Goal: Task Accomplishment & Management: Manage account settings

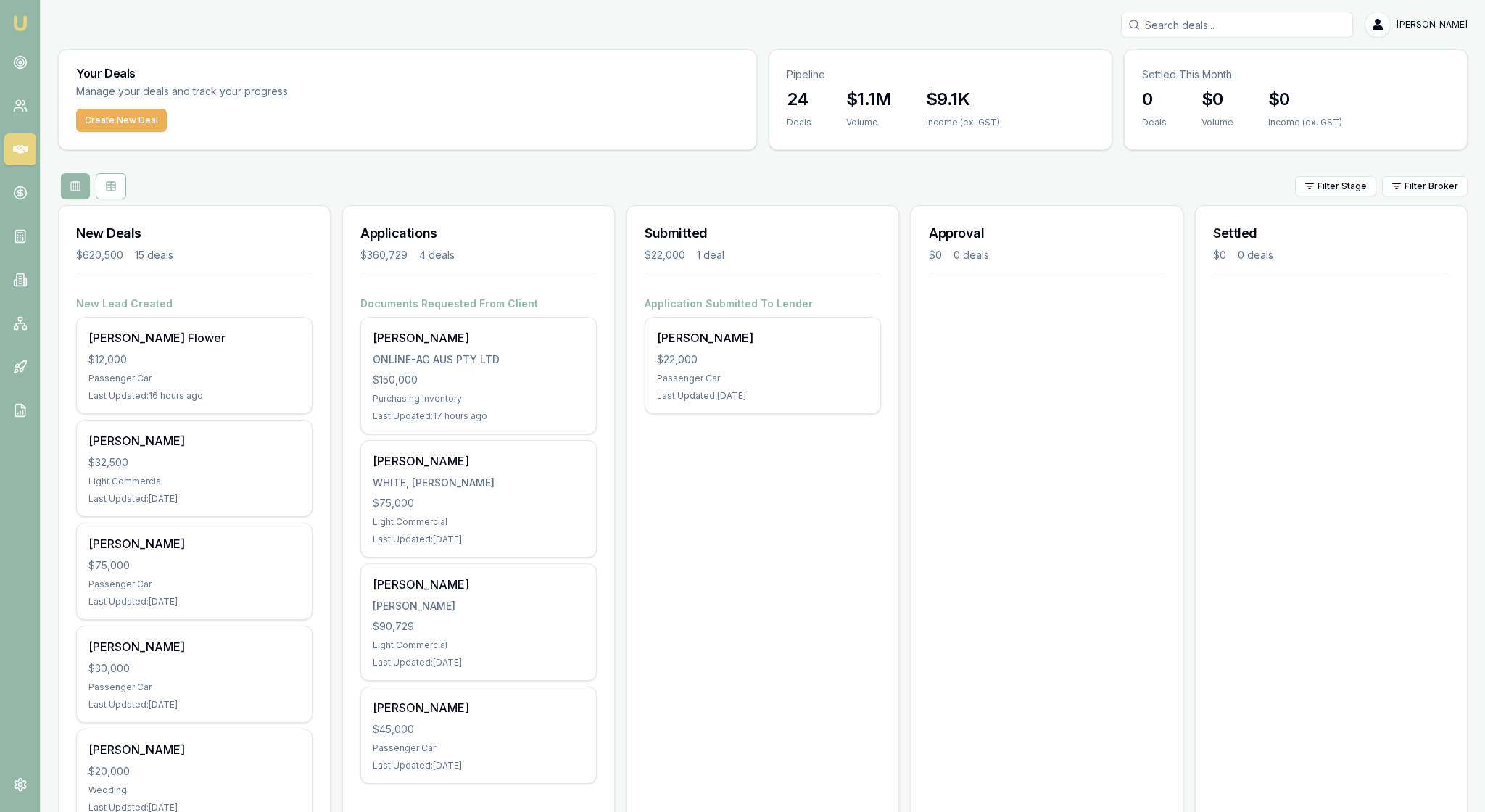
click at [1155, 30] on input "Search deals" at bounding box center [1237, 24] width 232 height 26
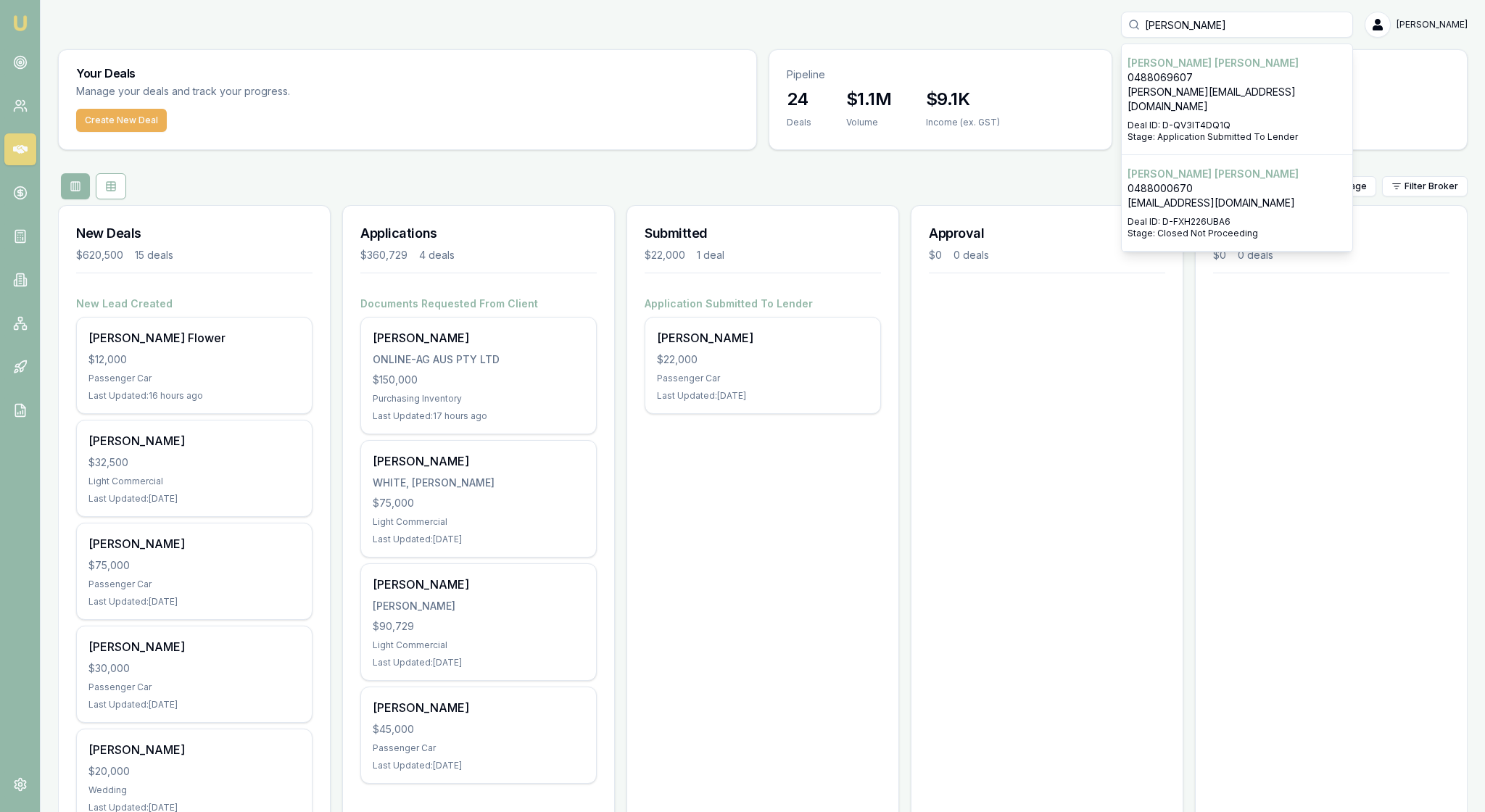
type input "[PERSON_NAME]"
click at [1187, 108] on p "[PERSON_NAME][EMAIL_ADDRESS][DOMAIN_NAME]" at bounding box center [1238, 100] width 219 height 29
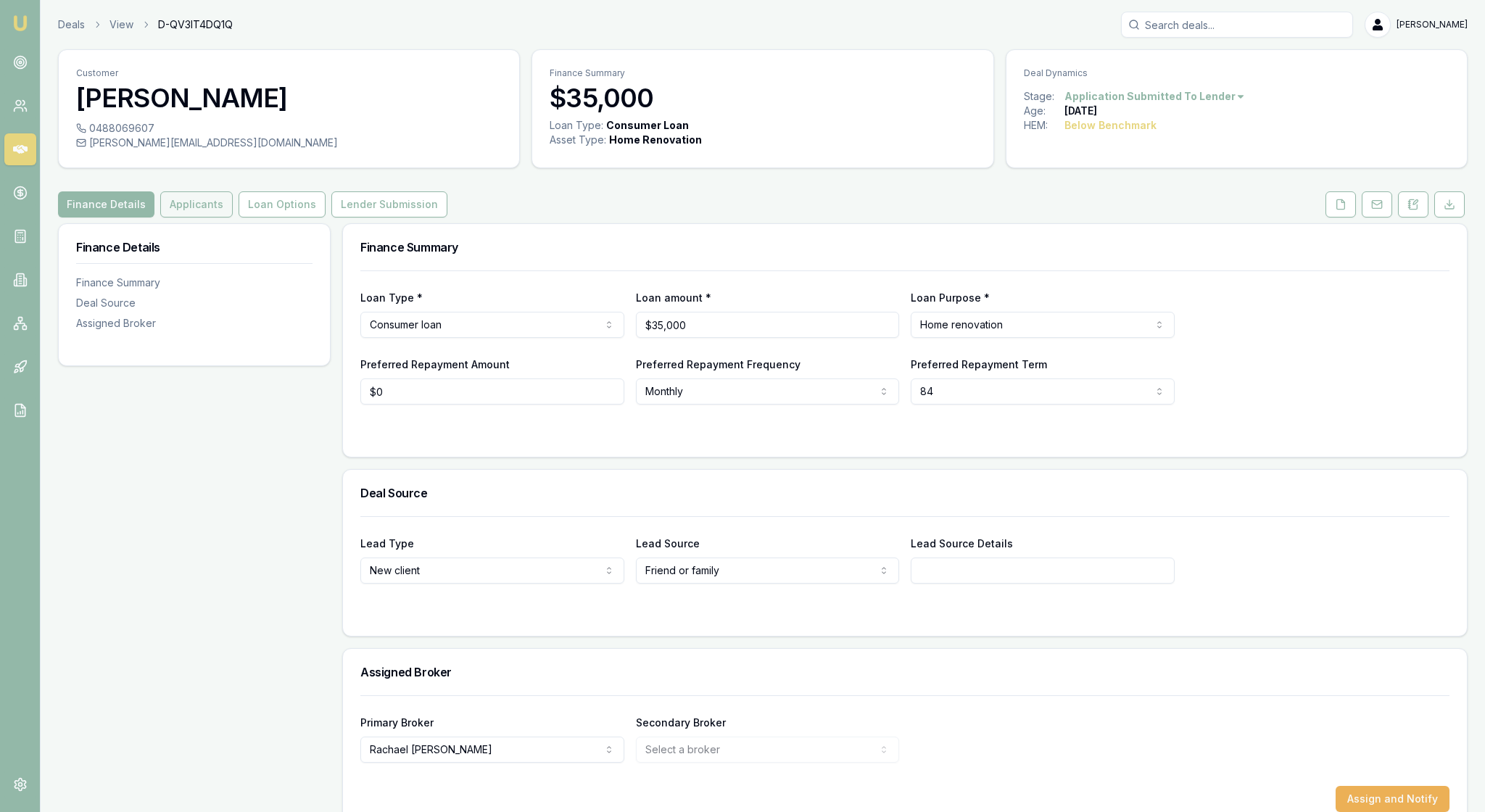
click at [233, 218] on button "Applicants" at bounding box center [197, 204] width 72 height 26
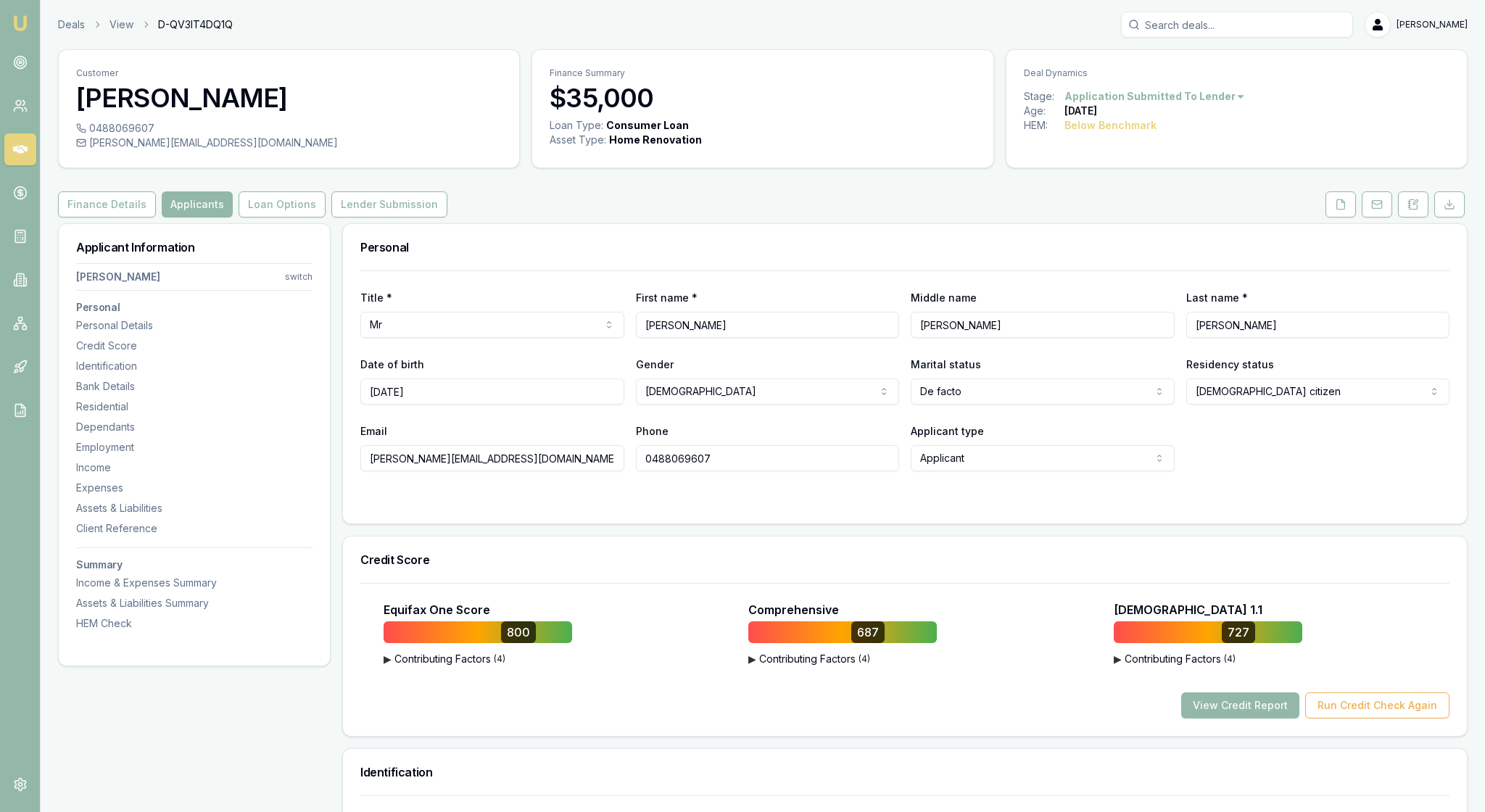
click at [776, 257] on div "Personal" at bounding box center [905, 246] width 1124 height 46
click at [326, 218] on button "Loan Options" at bounding box center [282, 204] width 87 height 26
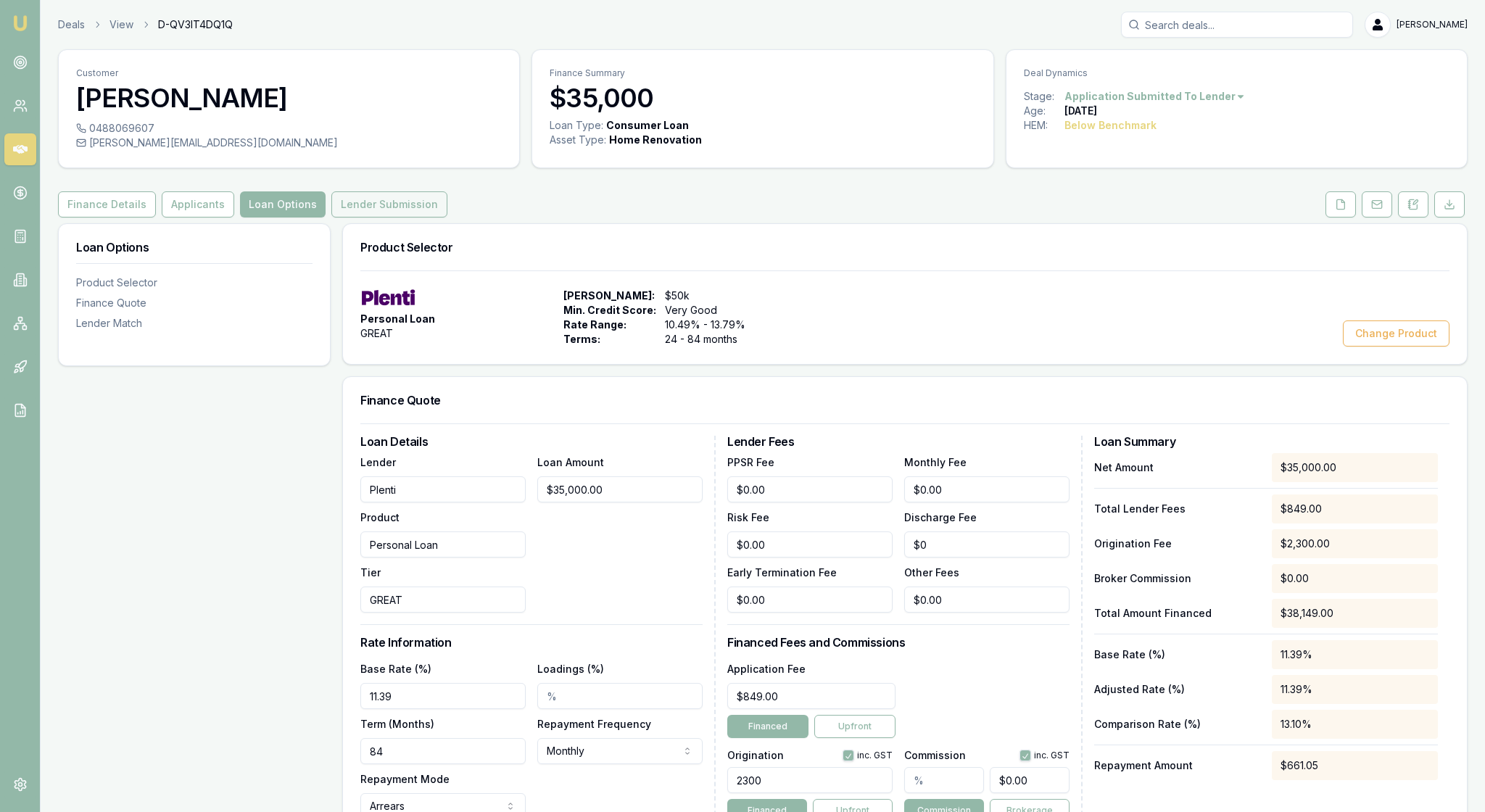
click at [445, 218] on button "Lender Submission" at bounding box center [389, 204] width 116 height 26
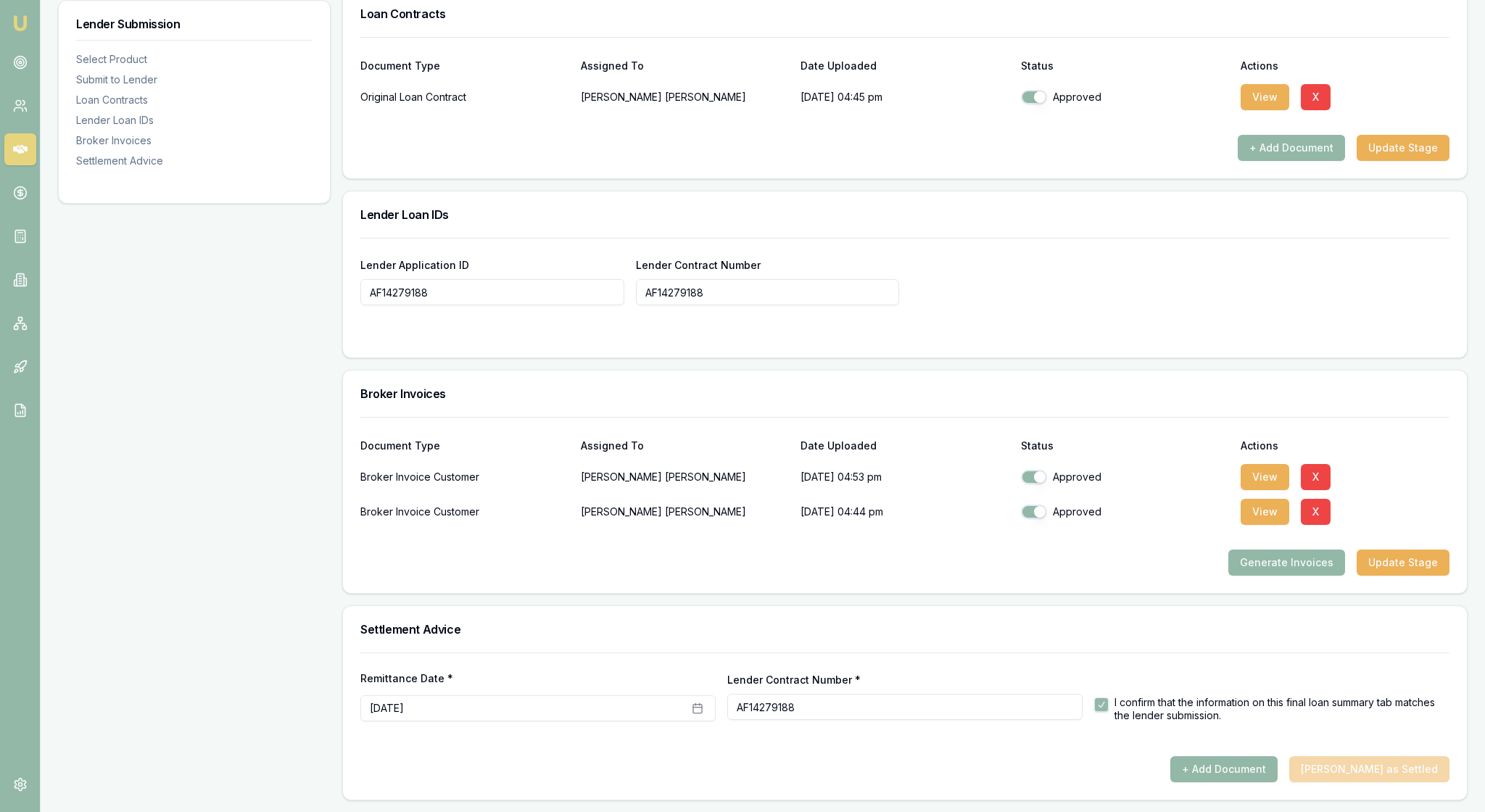
scroll to position [1076, 0]
click at [1266, 490] on button "View" at bounding box center [1265, 477] width 49 height 26
click at [1296, 305] on div "Lender Application ID AF14279188 Lender Contract Number AF14279188" at bounding box center [905, 280] width 1089 height 49
click at [1328, 498] on button "X" at bounding box center [1316, 511] width 29 height 26
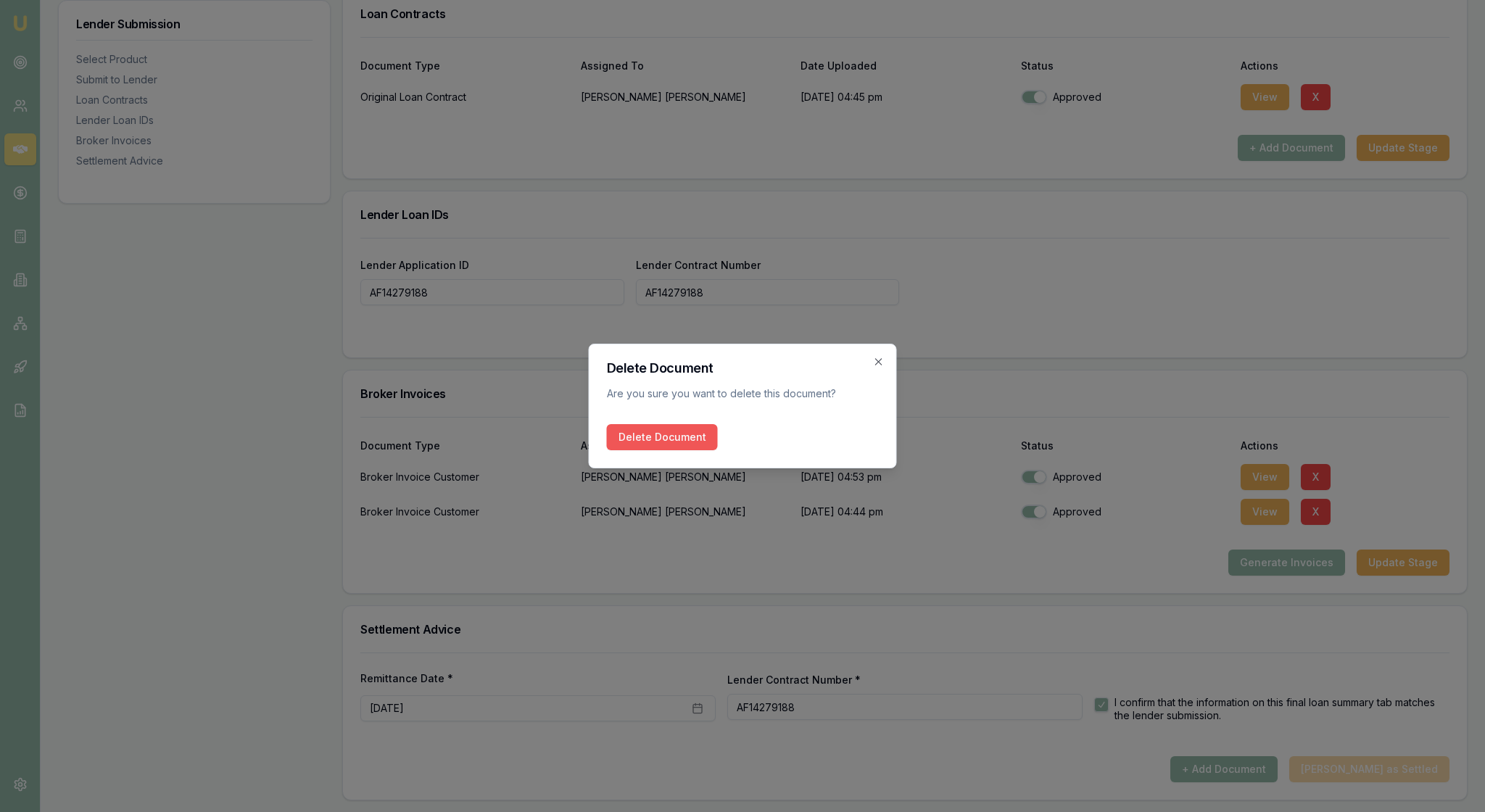
click at [690, 448] on button "Delete Document" at bounding box center [662, 437] width 110 height 26
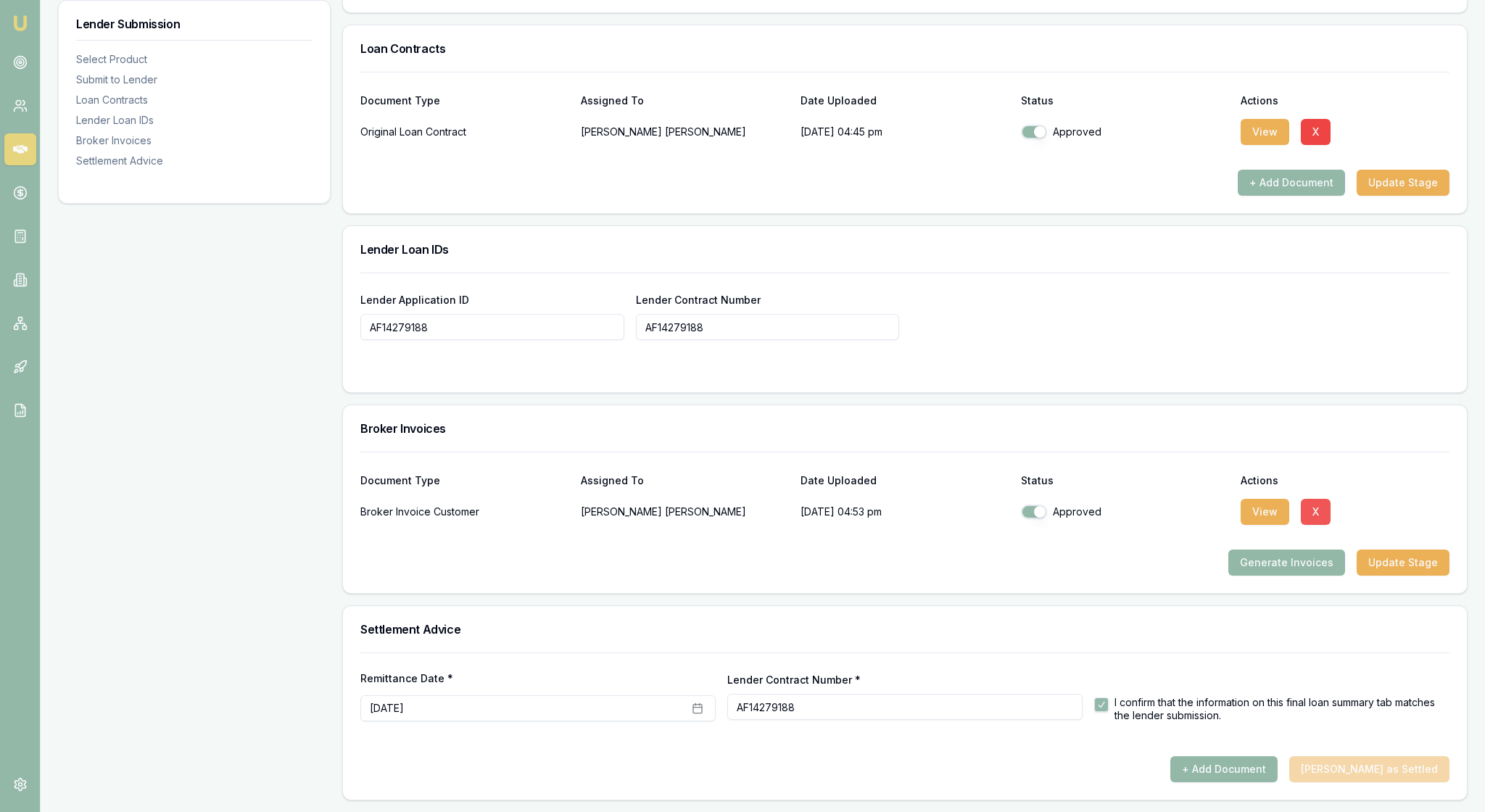
click at [1330, 498] on button "X" at bounding box center [1316, 511] width 29 height 26
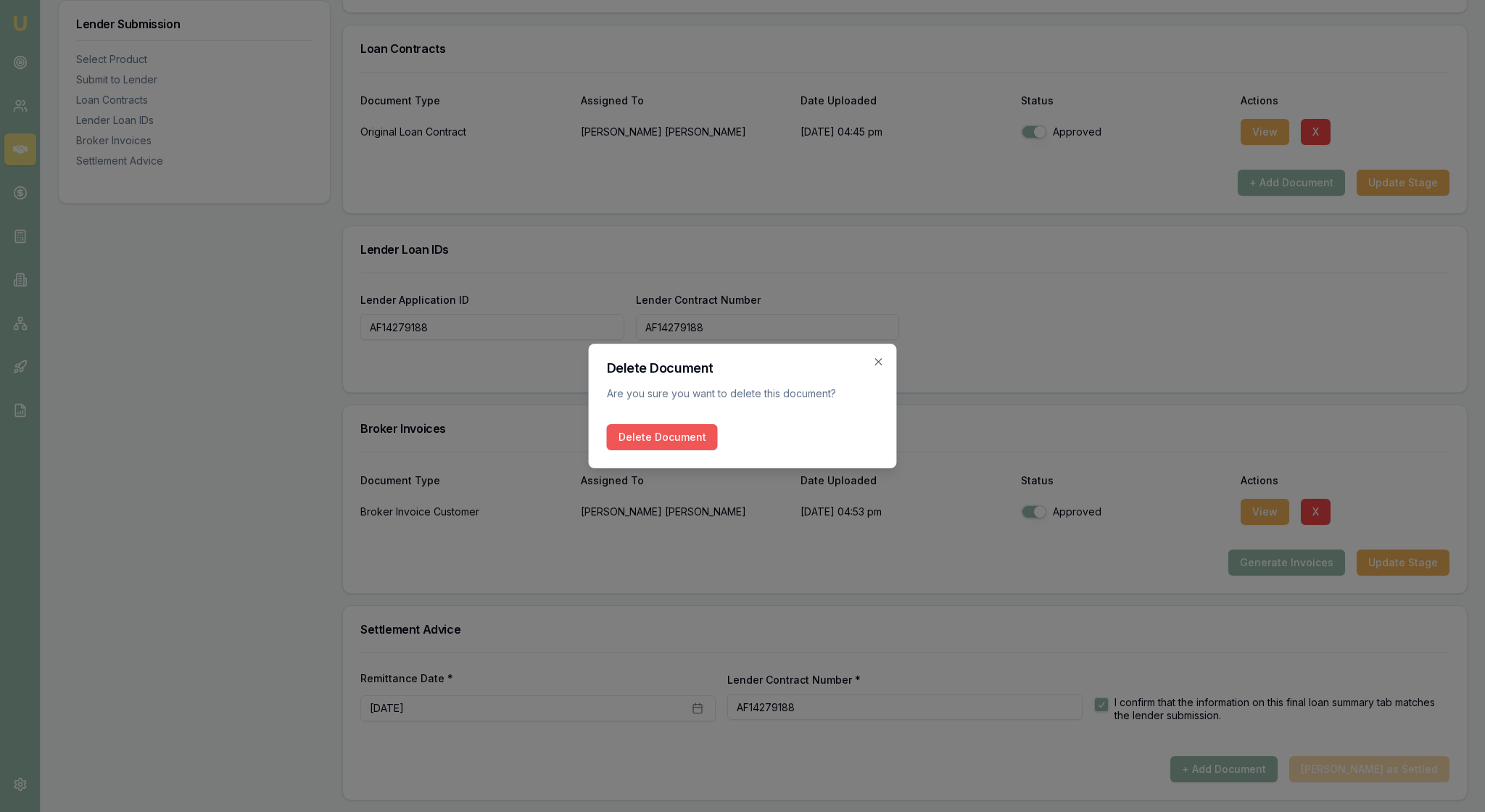
click at [712, 448] on button "Delete Document" at bounding box center [662, 437] width 110 height 26
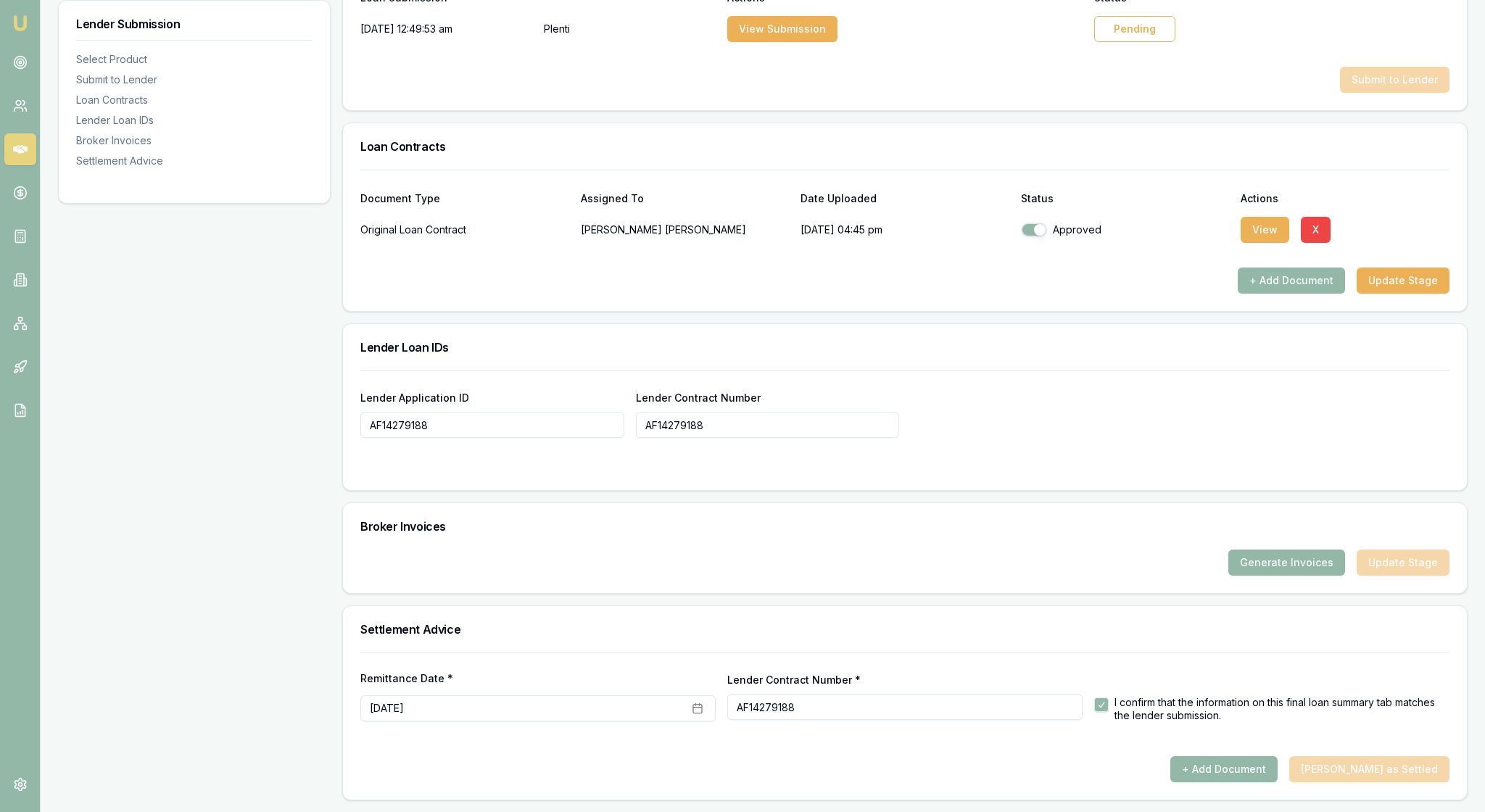
scroll to position [1029, 0]
click at [1256, 549] on button "Generate Invoices" at bounding box center [1287, 562] width 116 height 26
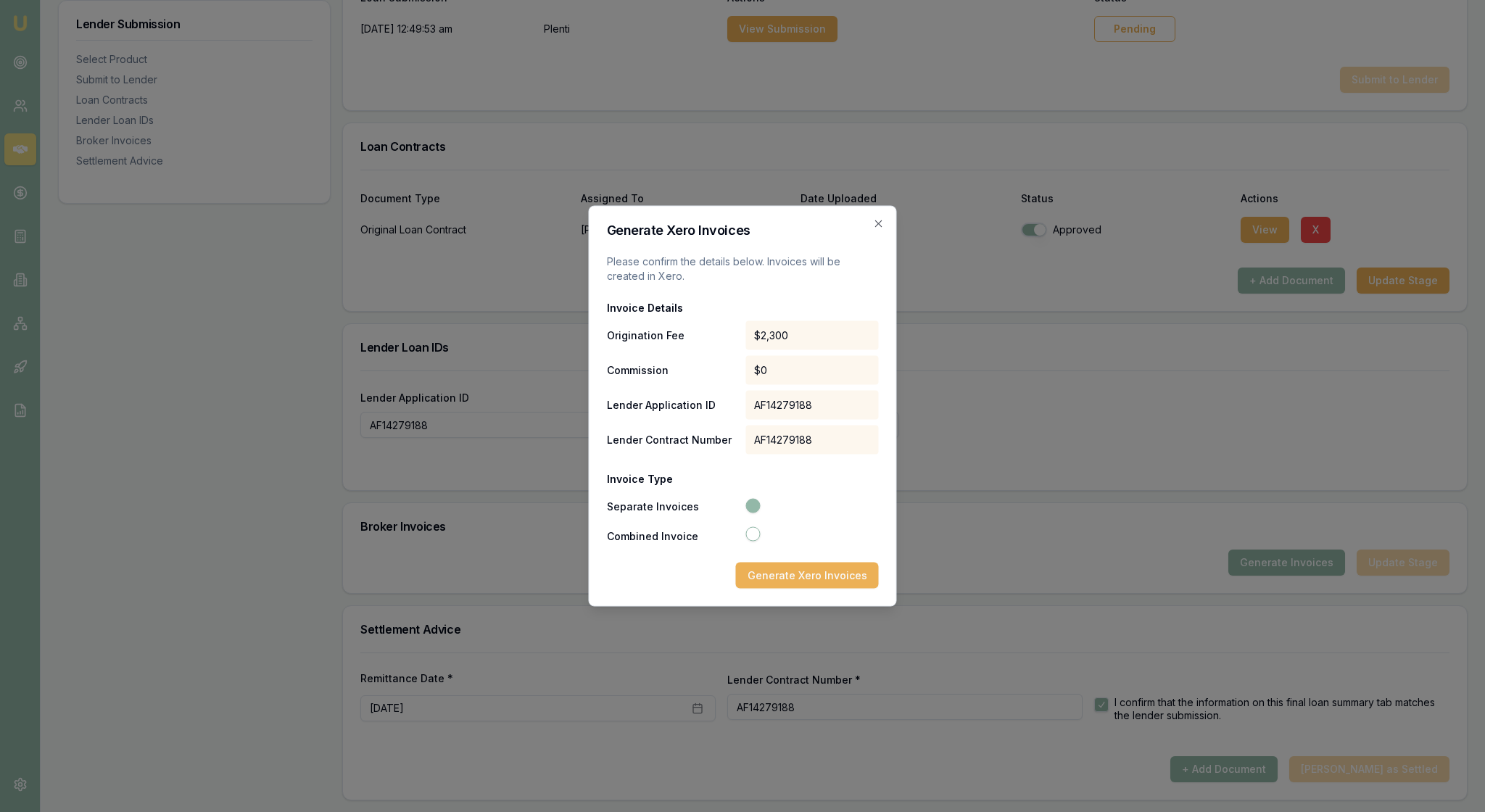
click at [754, 541] on button "Combined Invoice" at bounding box center [753, 534] width 15 height 15
radio input "false"
radio input "true"
click at [807, 588] on button "Generate Xero Invoice" at bounding box center [810, 576] width 137 height 26
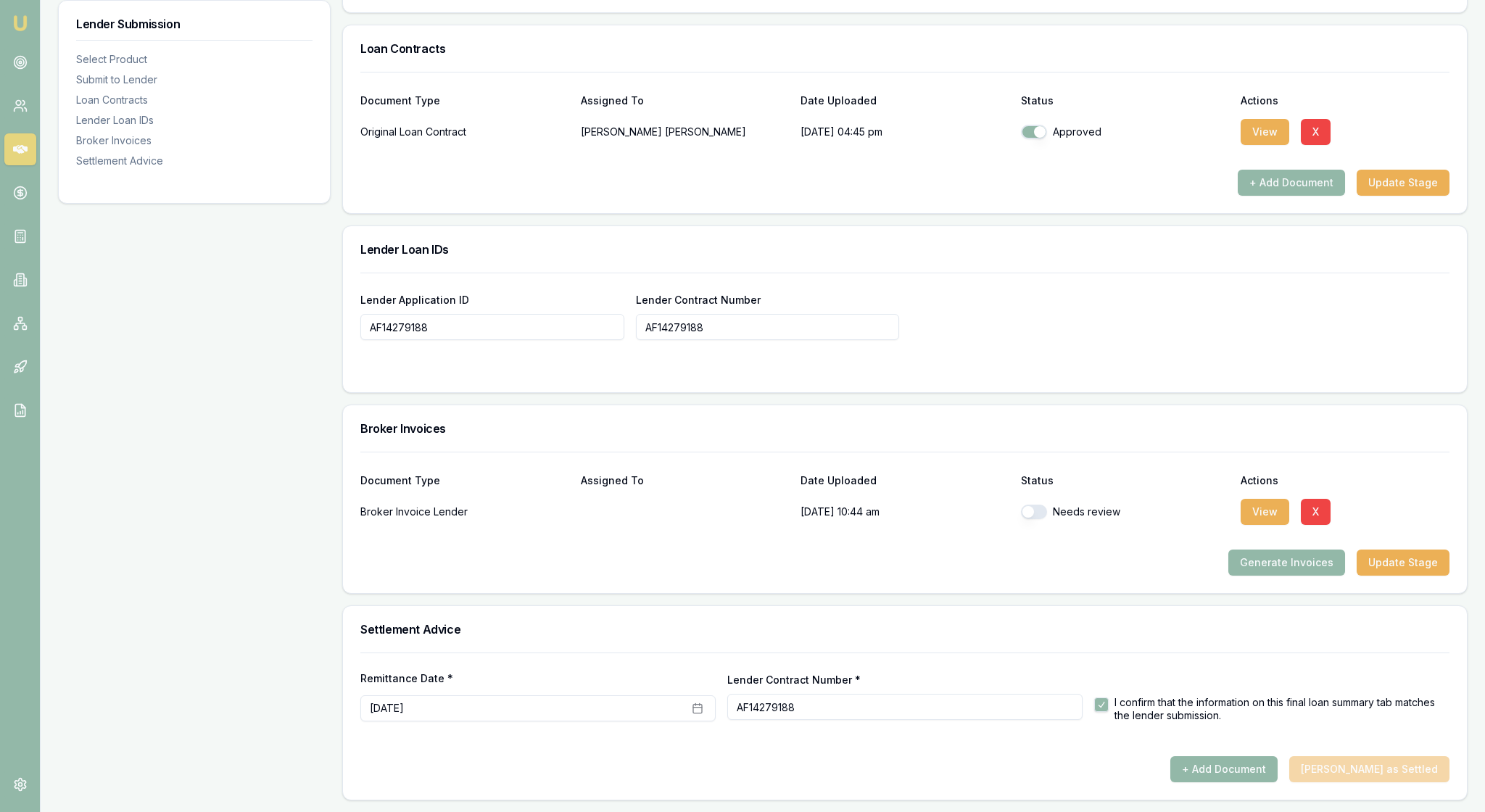
scroll to position [1145, 0]
click at [1277, 498] on button "View" at bounding box center [1265, 511] width 49 height 26
click at [1037, 504] on button "button" at bounding box center [1033, 511] width 26 height 15
checkbox input "true"
click at [1193, 290] on div "Lender Application ID AF14279188 Lender Contract Number AF14279188" at bounding box center [905, 315] width 1089 height 49
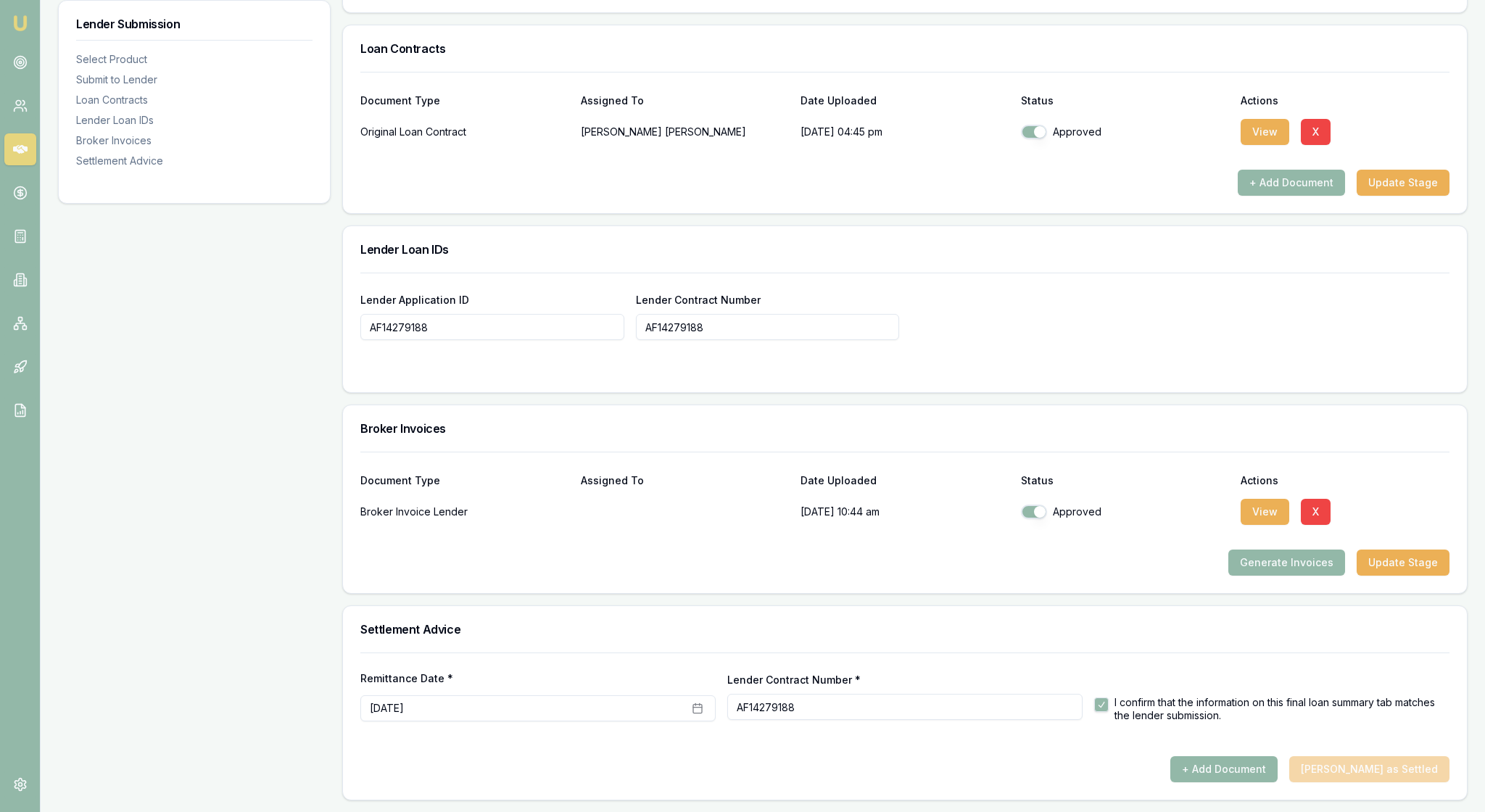
scroll to position [1141, 0]
click at [1211, 764] on button "+ Add Document" at bounding box center [1224, 769] width 108 height 26
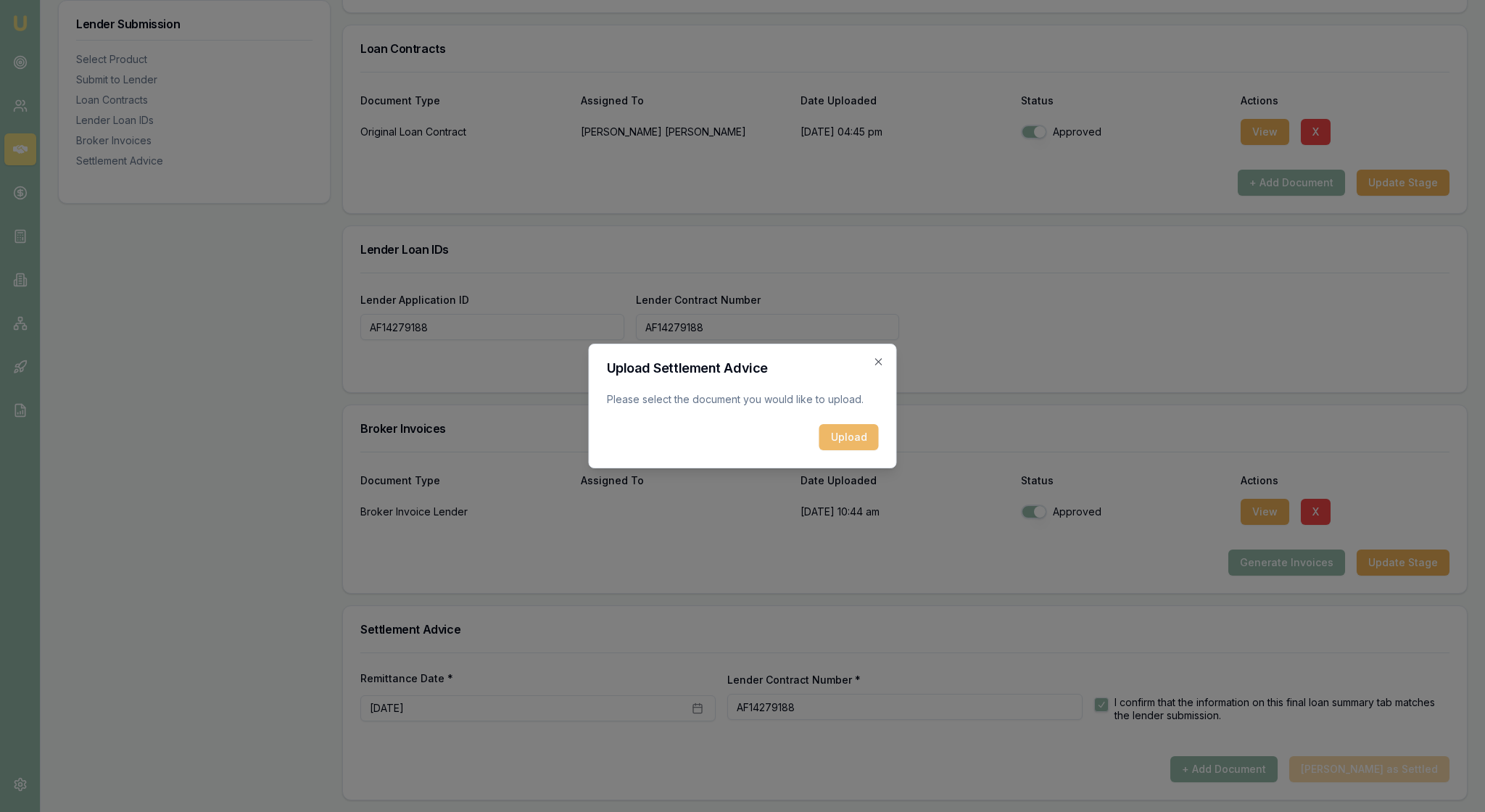
click at [854, 450] on button "Upload" at bounding box center [849, 437] width 60 height 26
click at [876, 356] on icon "button" at bounding box center [879, 362] width 12 height 12
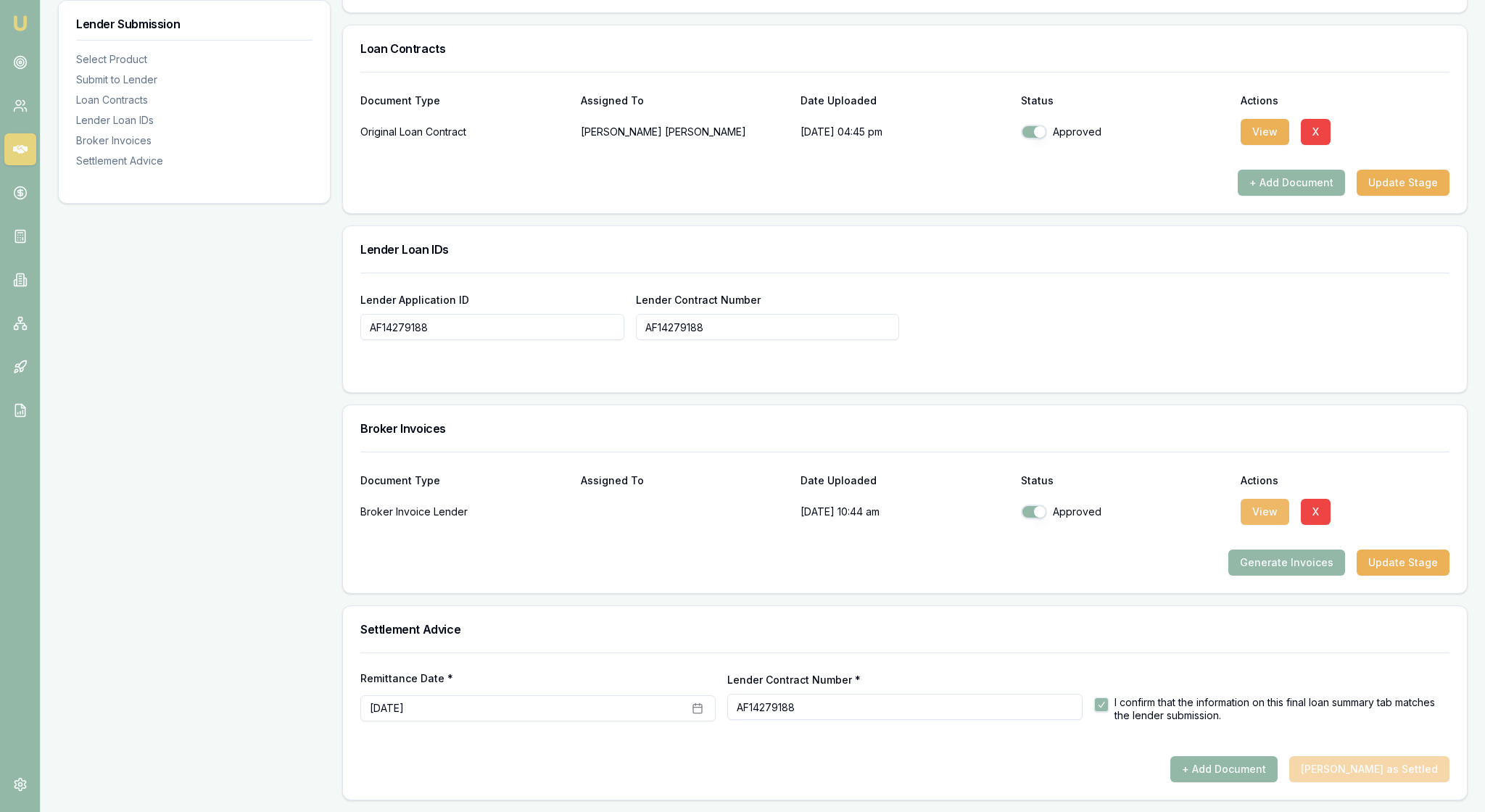
click at [1269, 498] on button "View" at bounding box center [1265, 511] width 49 height 26
click at [1205, 756] on button "+ Add Document" at bounding box center [1224, 769] width 108 height 26
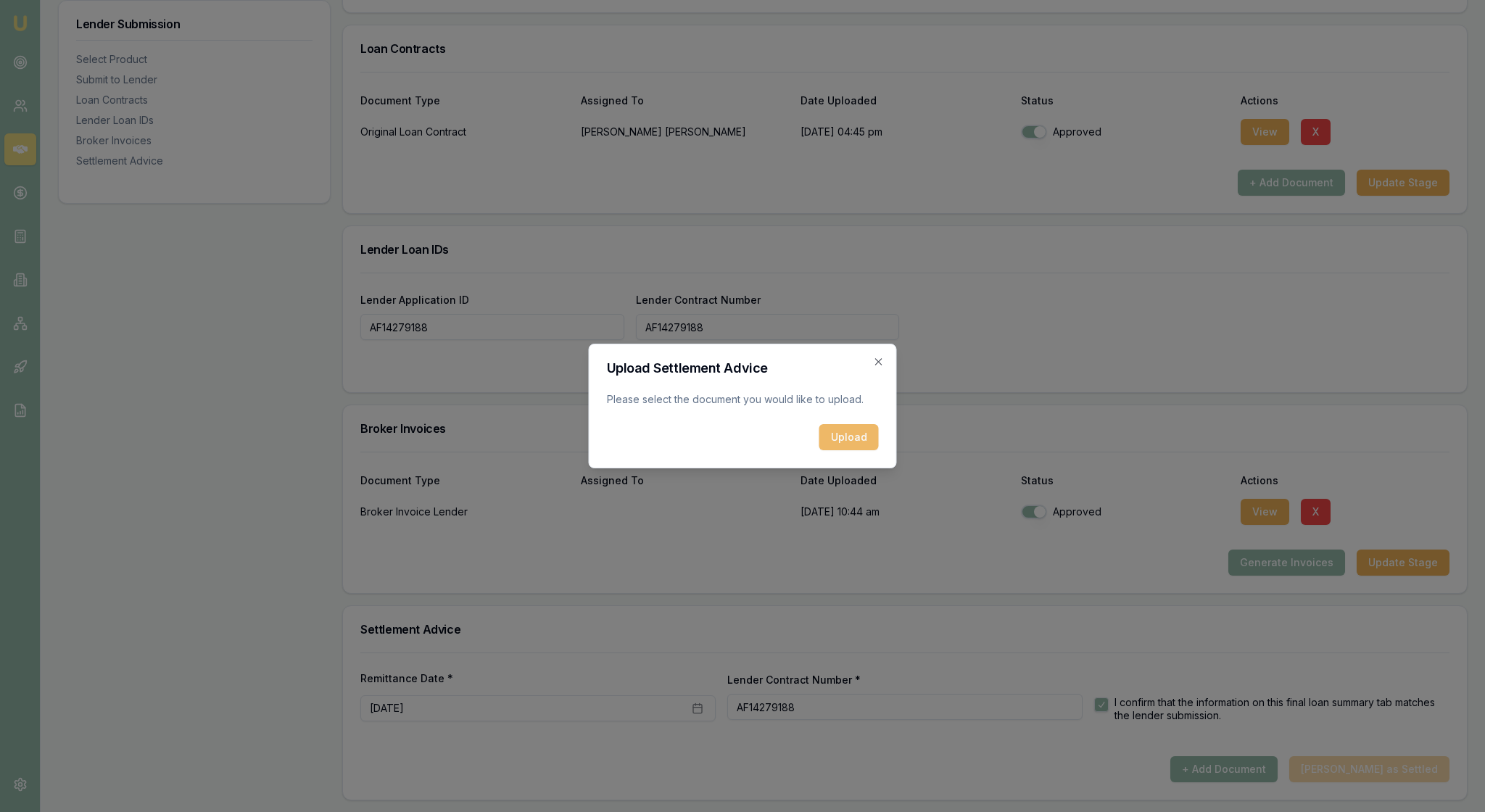
click at [850, 450] on button "Upload" at bounding box center [849, 437] width 60 height 26
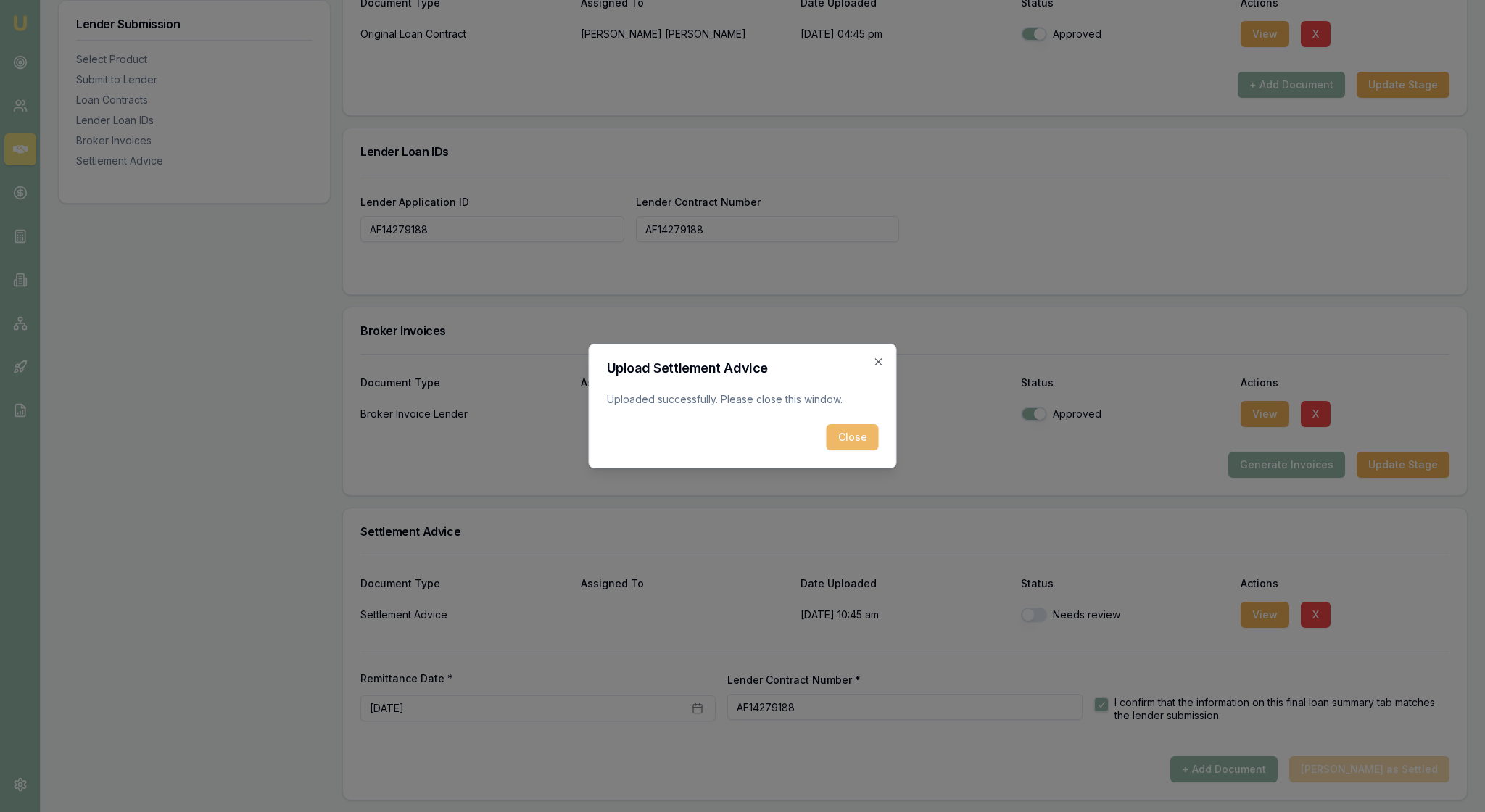
click at [855, 441] on button "Close" at bounding box center [852, 437] width 52 height 26
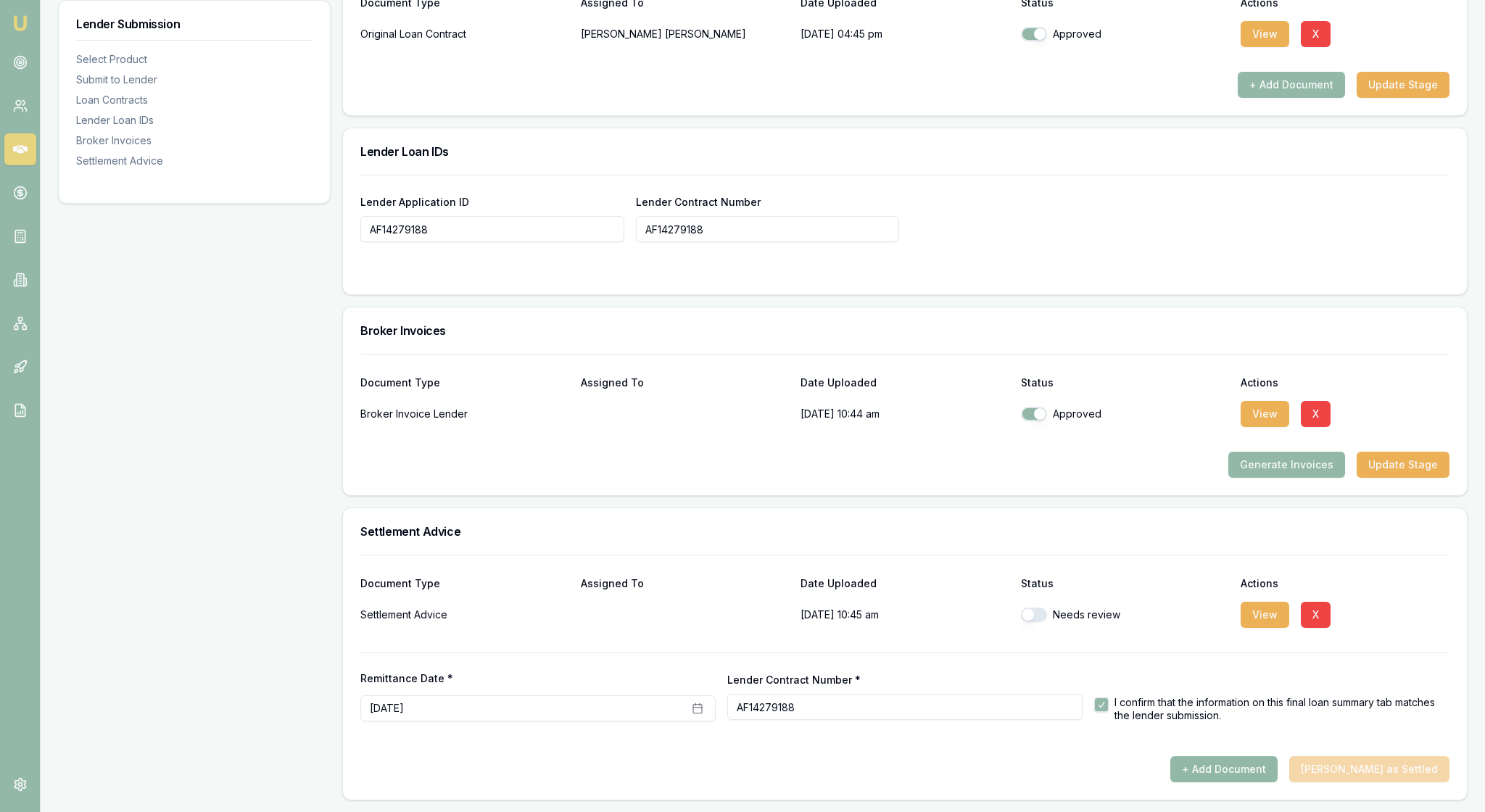
click at [1043, 621] on button "button" at bounding box center [1033, 615] width 26 height 15
checkbox input "true"
click at [1268, 554] on div "Settlement Advice" at bounding box center [905, 531] width 1124 height 46
click at [1373, 765] on div "+ Add Document Mark Deal as Settled" at bounding box center [905, 769] width 1089 height 26
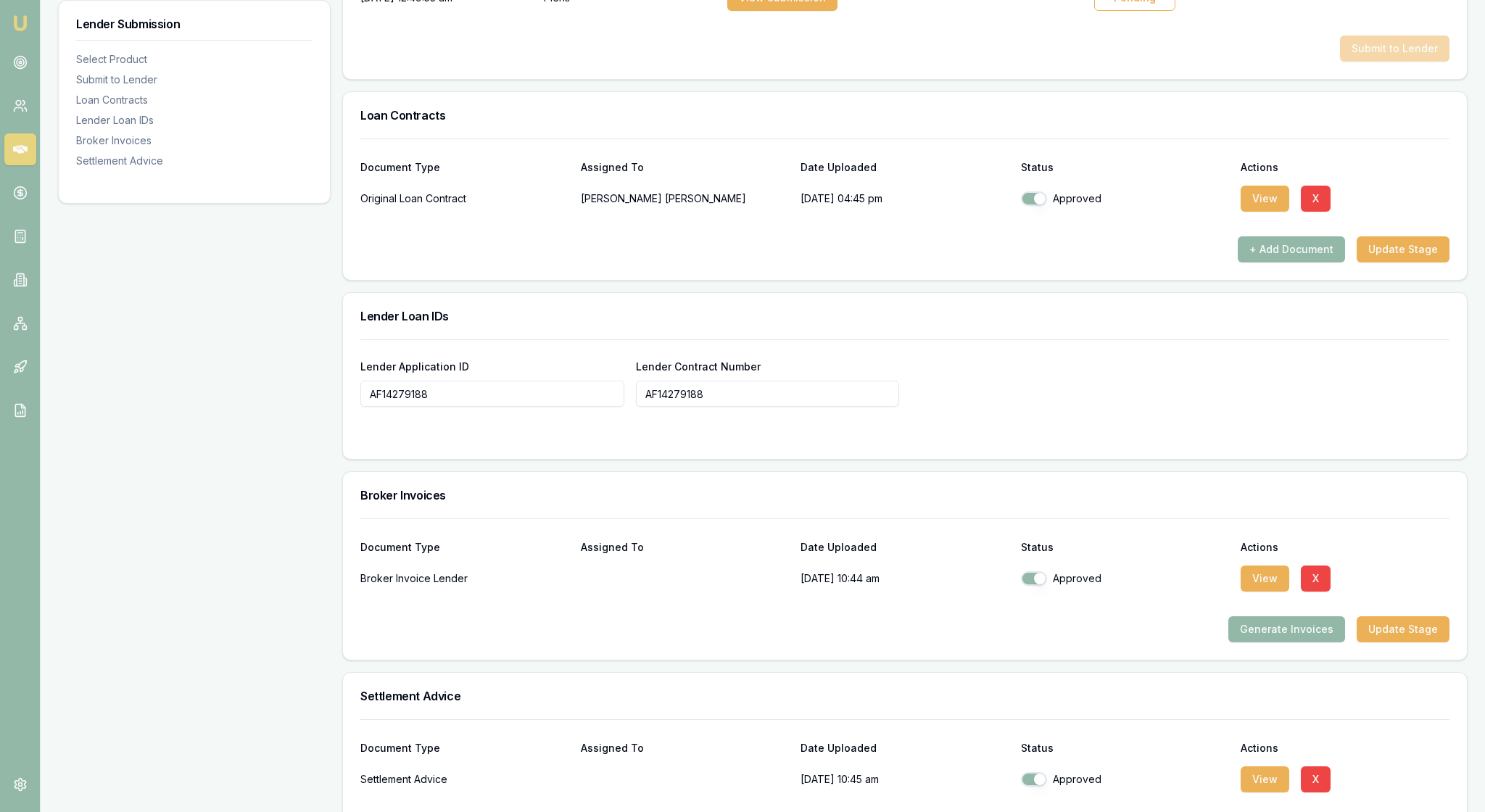
scroll to position [846, 0]
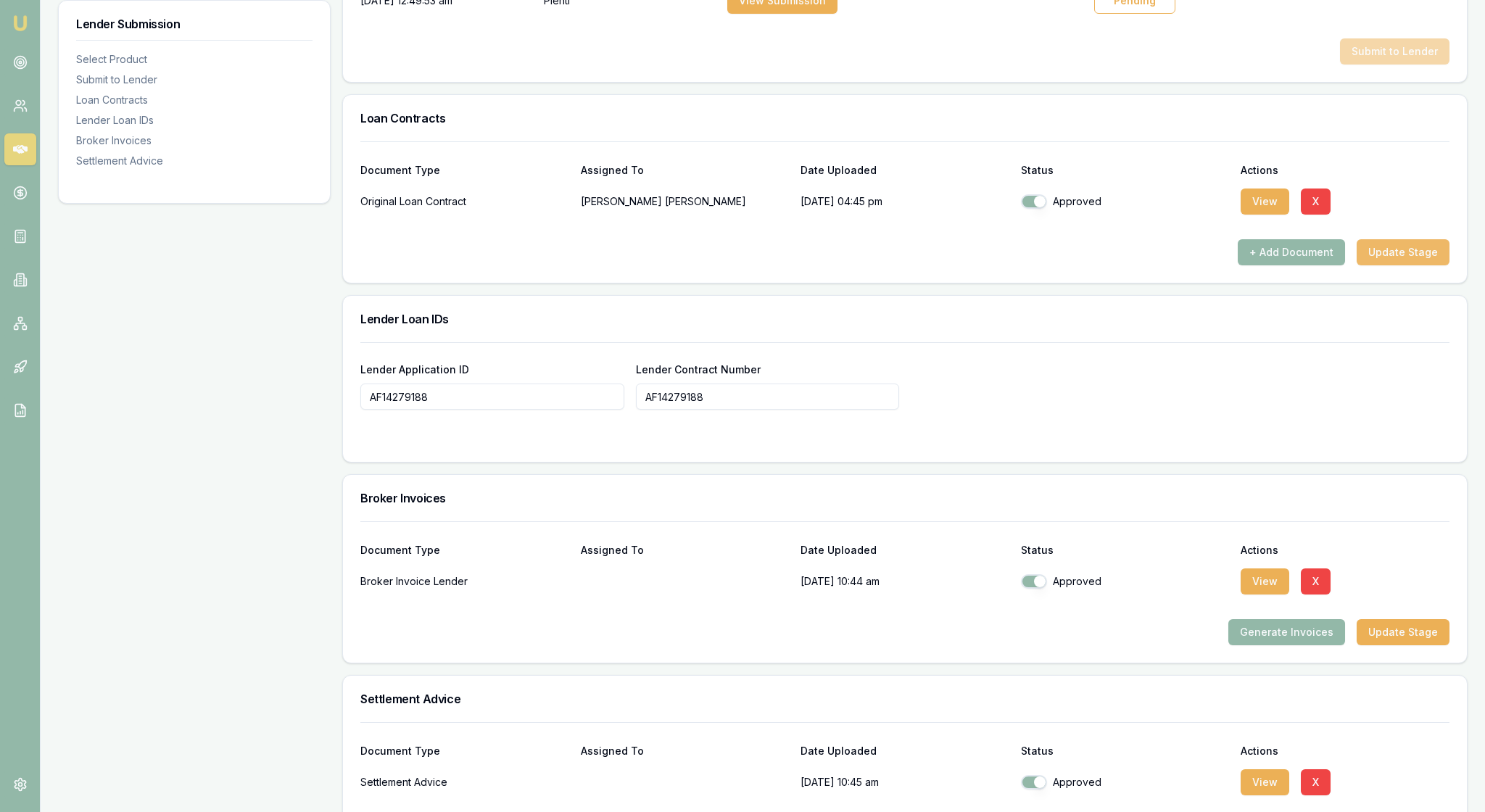
click at [1380, 266] on button "Update Stage" at bounding box center [1403, 252] width 93 height 26
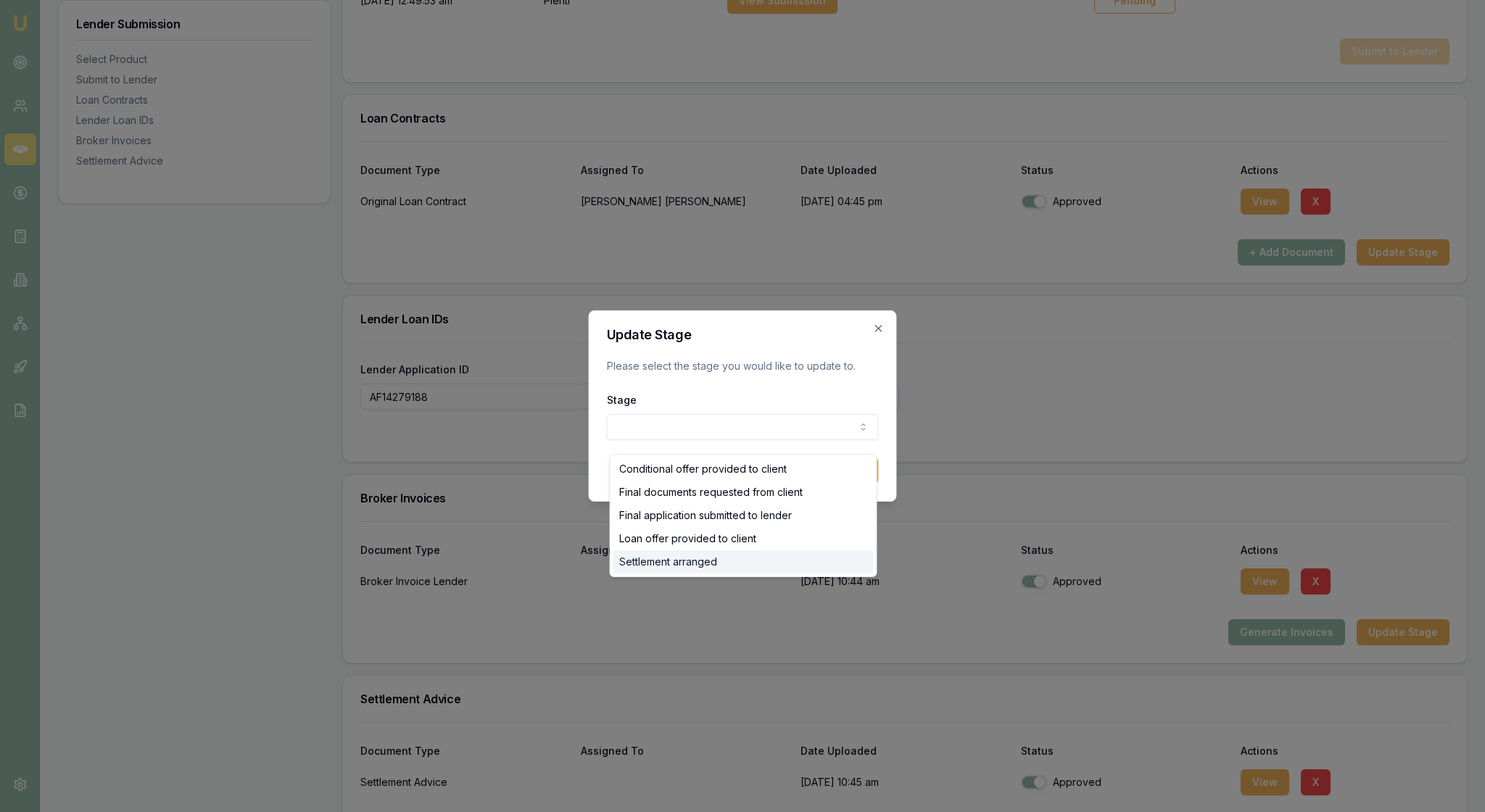
select select "SETTLEMENT_ARRANGED"
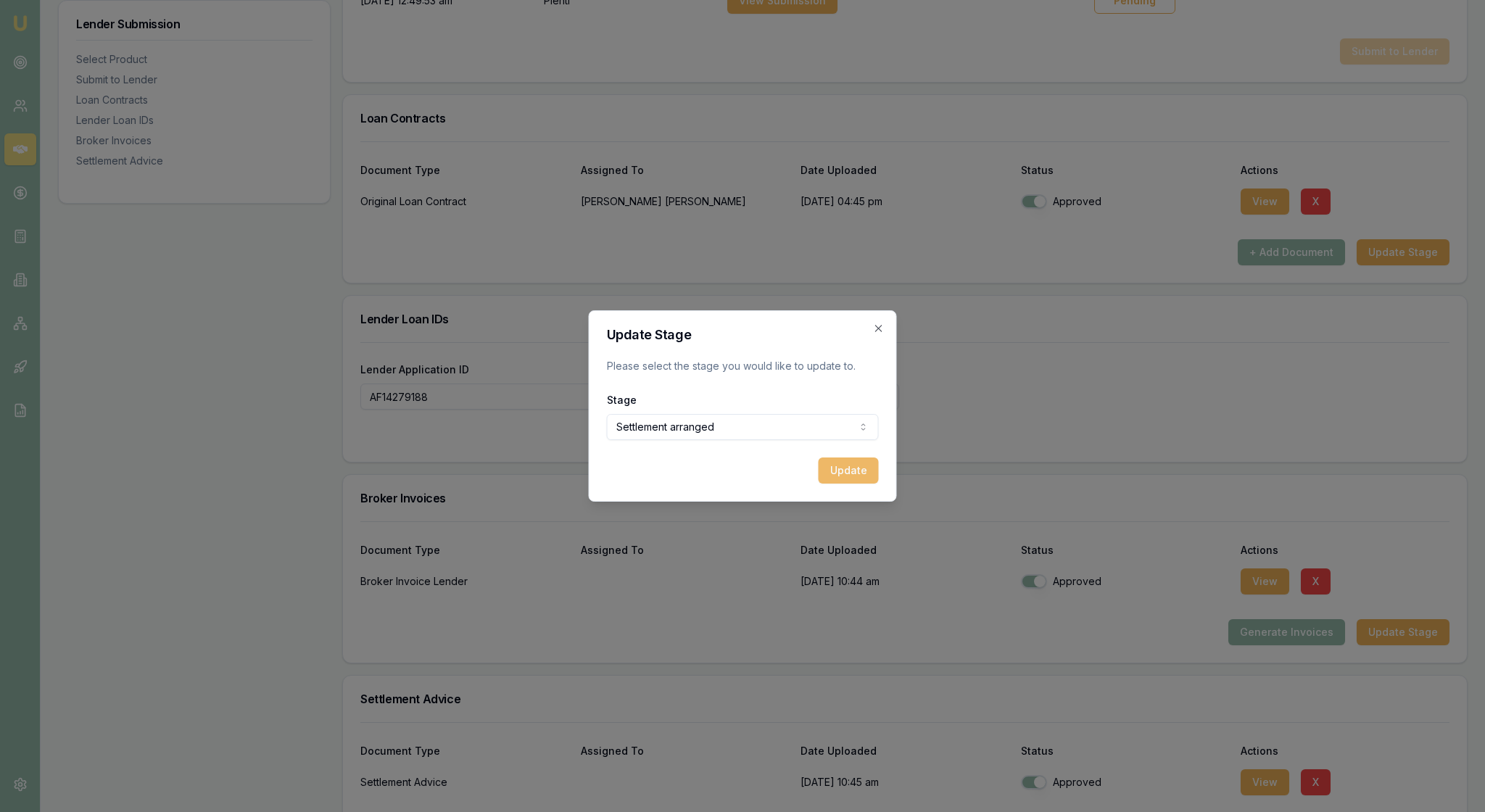
click at [847, 484] on button "Update" at bounding box center [850, 470] width 61 height 26
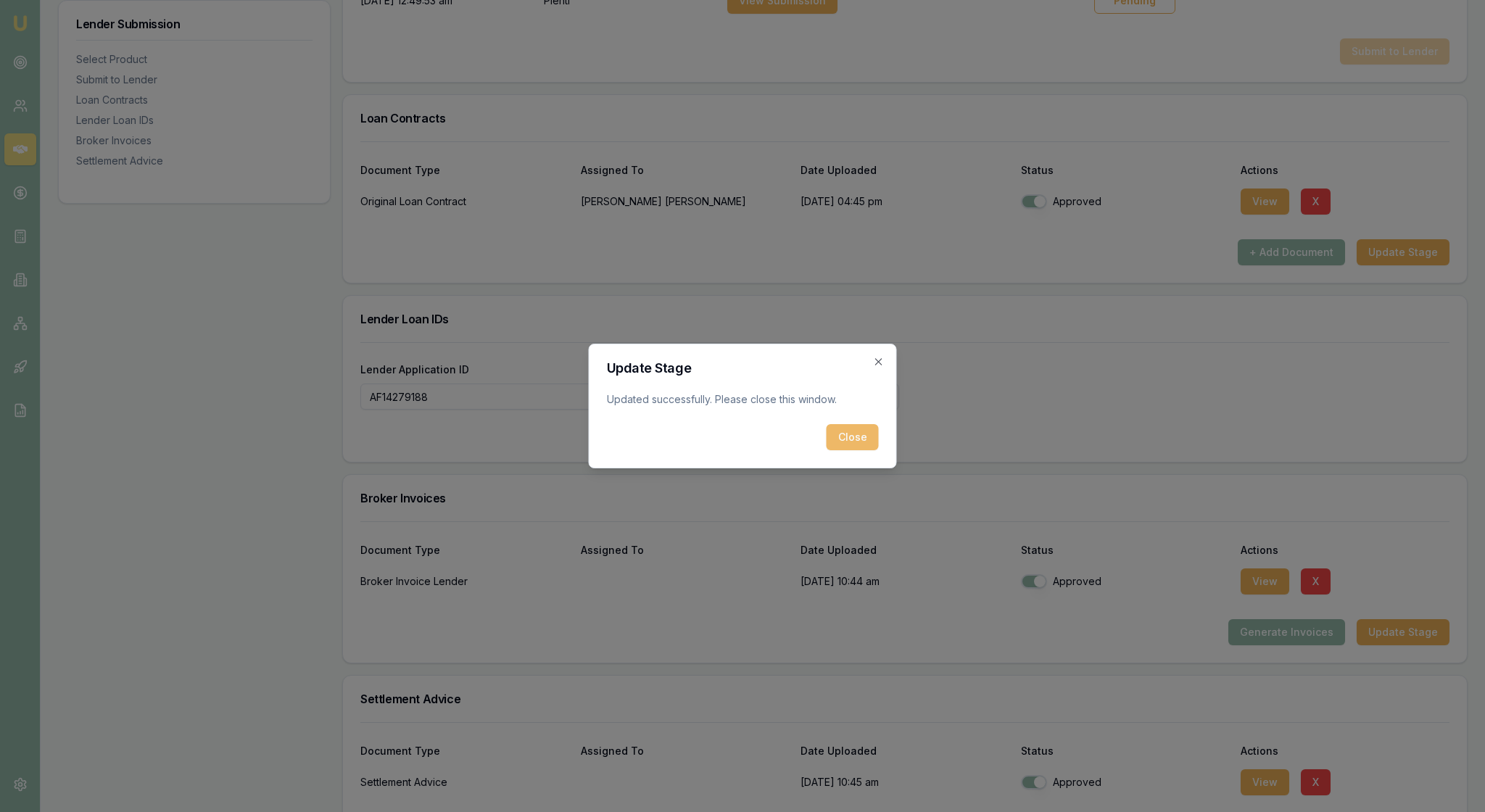
click at [849, 445] on button "Close" at bounding box center [852, 437] width 52 height 26
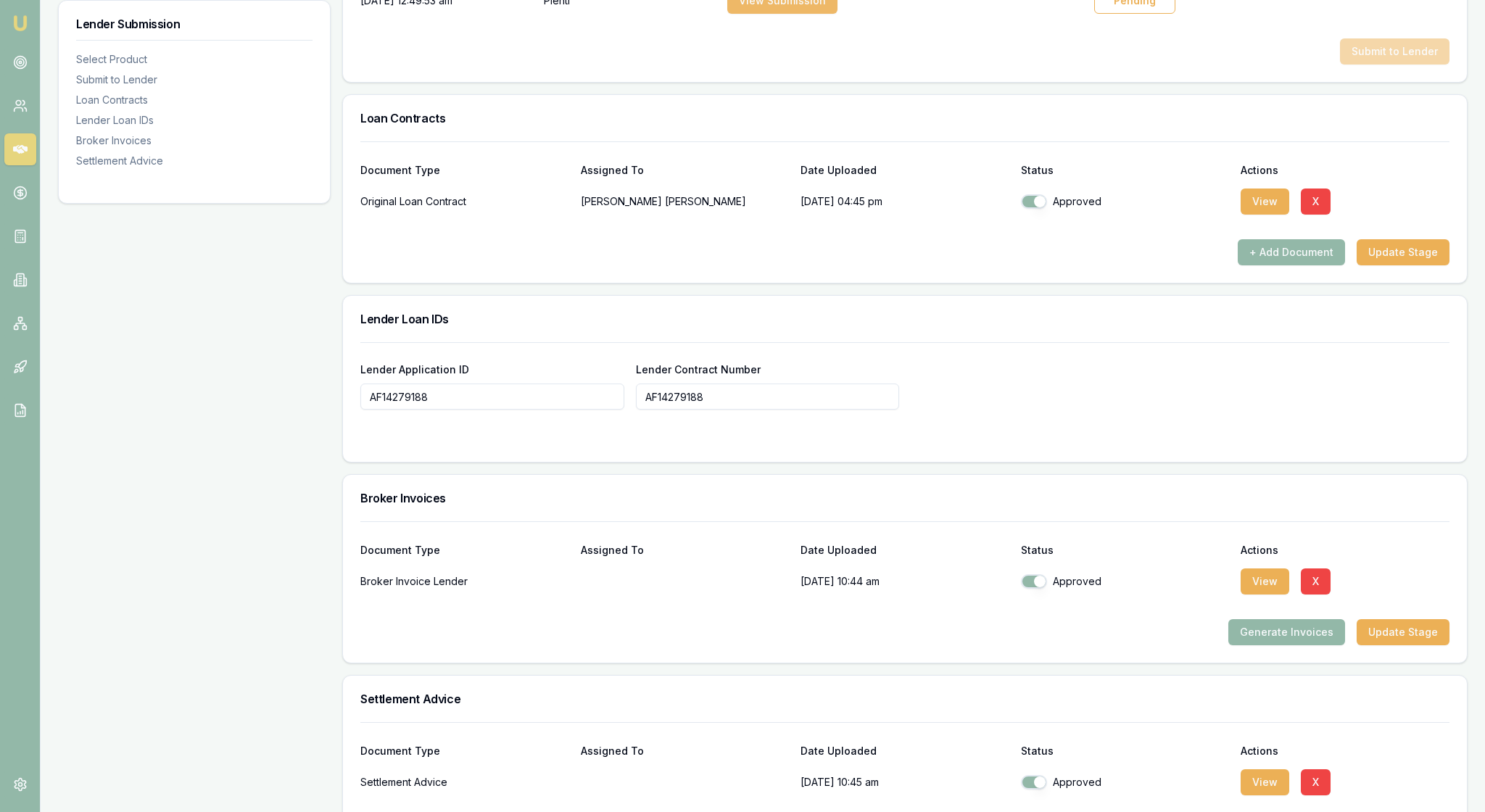
click at [799, 14] on button "View Submission" at bounding box center [782, 0] width 110 height 26
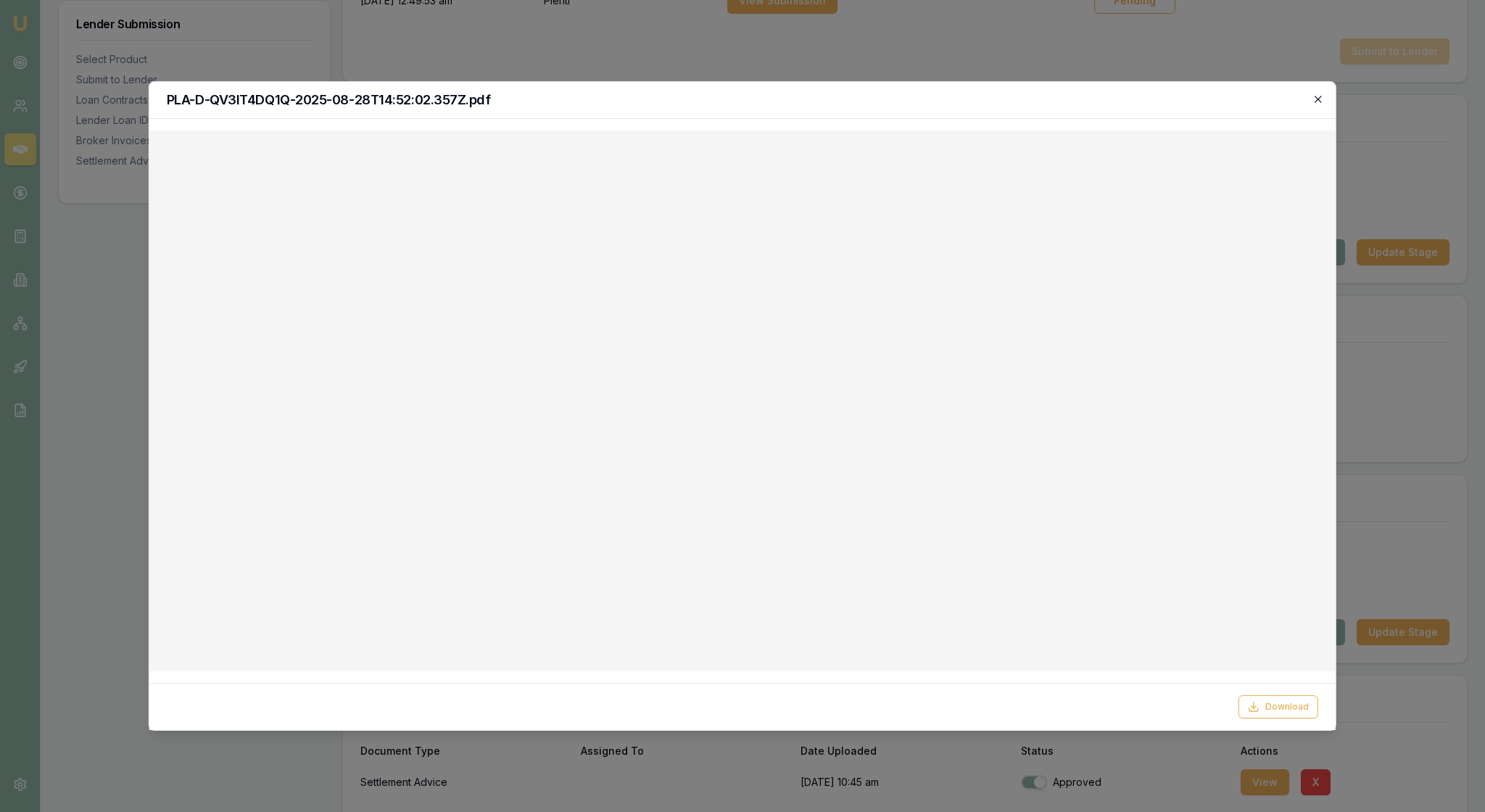
click at [1316, 99] on icon "button" at bounding box center [1319, 100] width 12 height 12
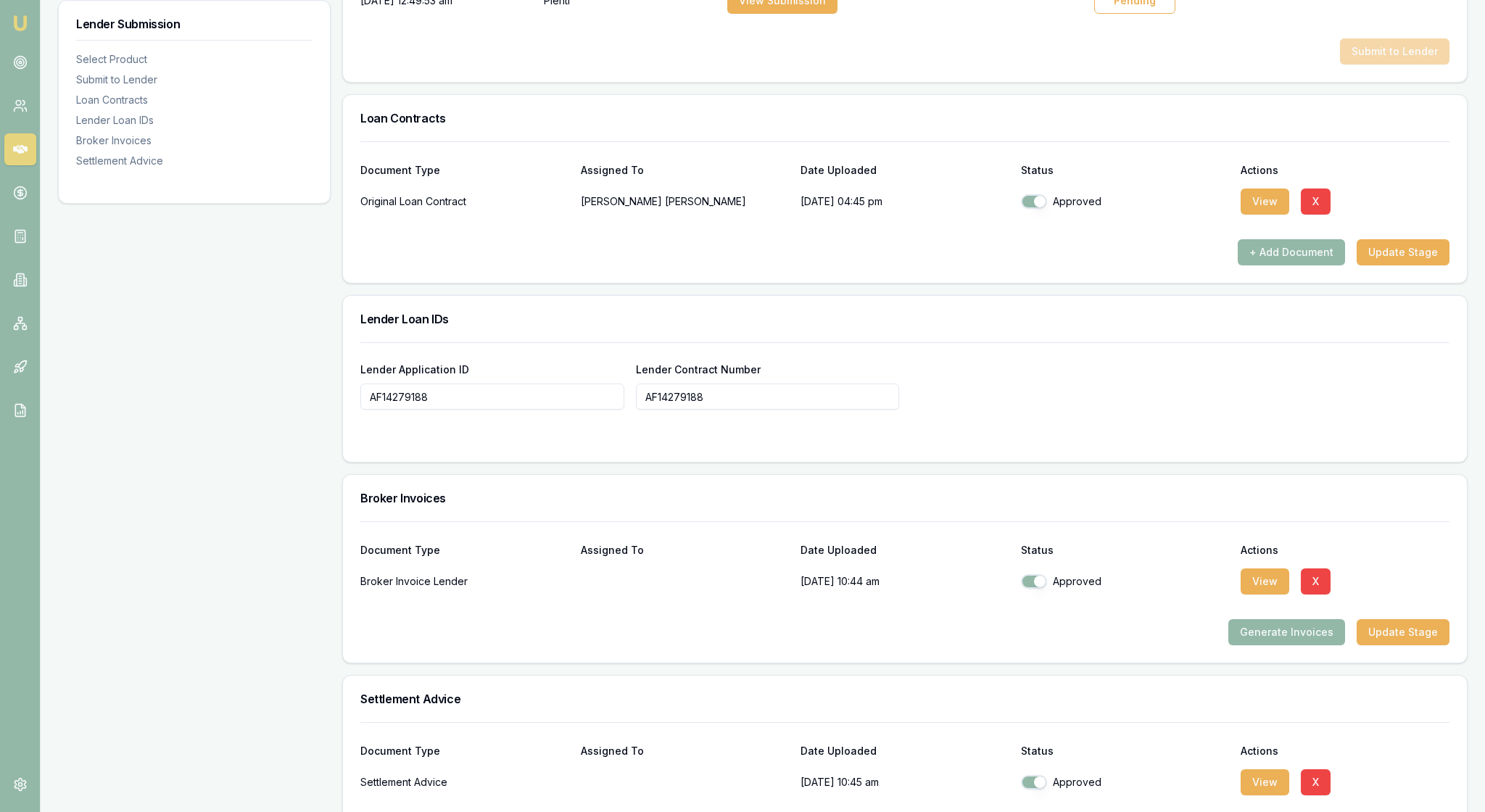
click at [1275, 64] on div "Submit to Lender" at bounding box center [905, 51] width 1089 height 26
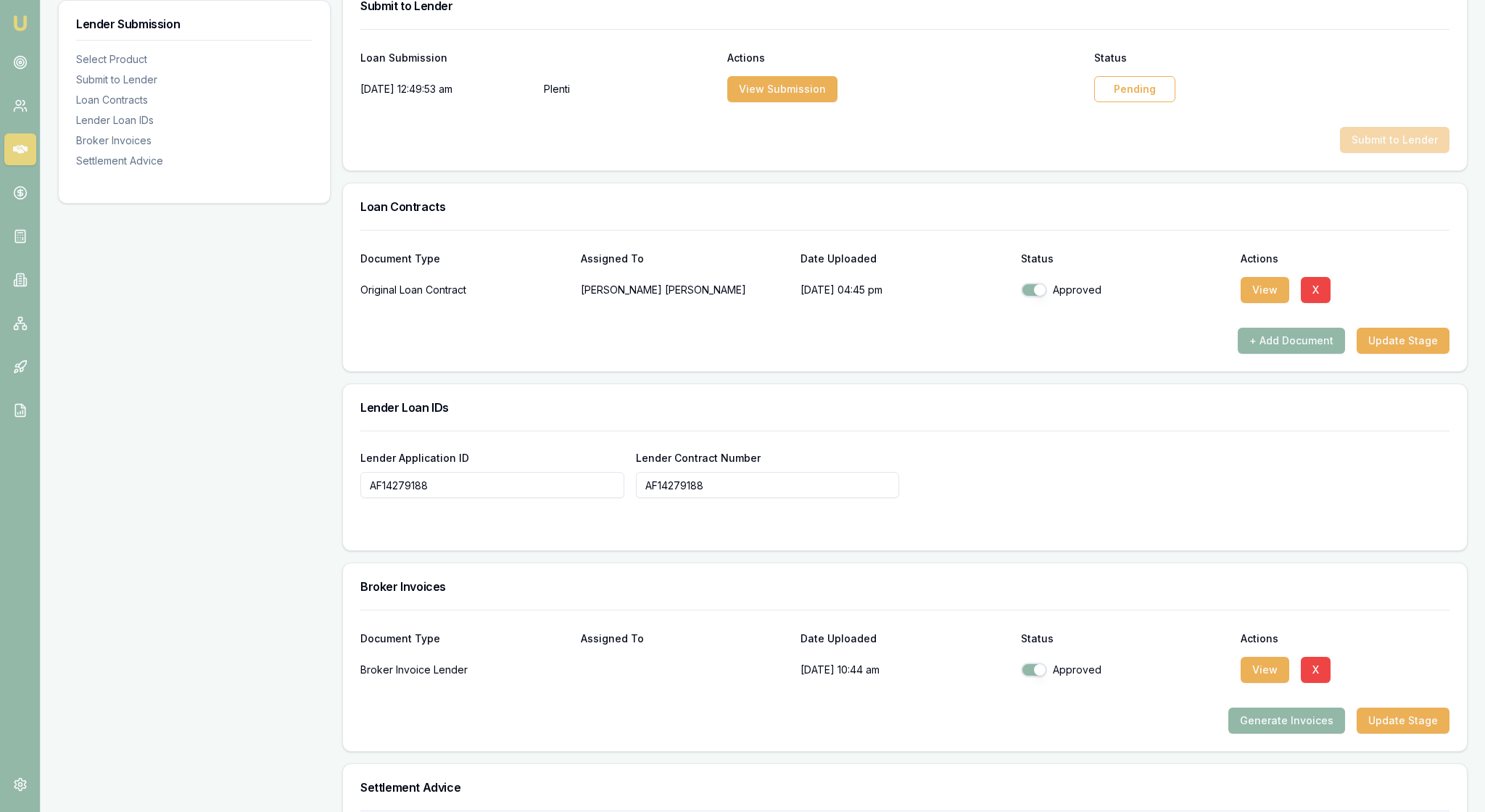
scroll to position [748, 0]
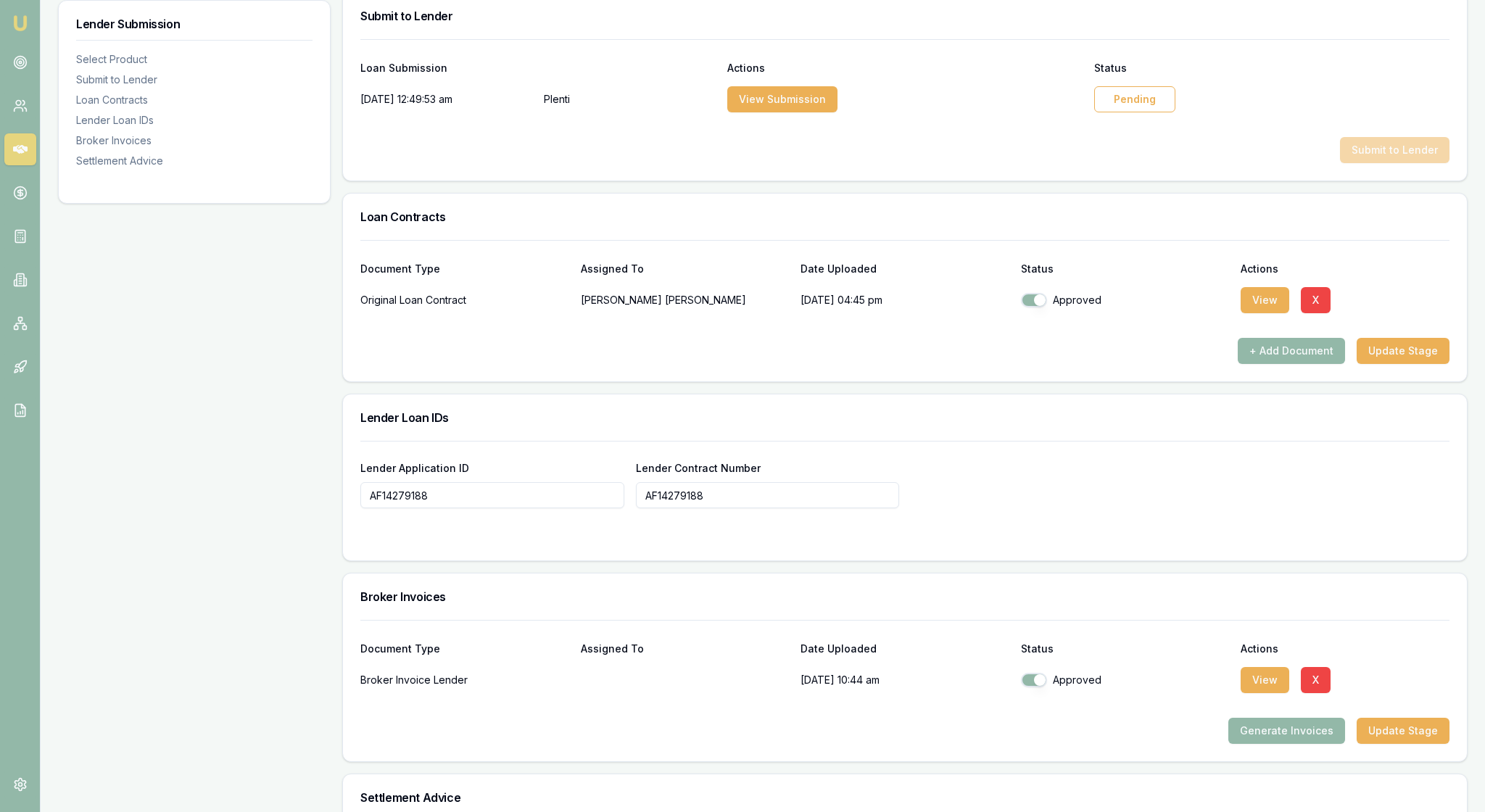
click at [1143, 112] on div "Pending" at bounding box center [1134, 99] width 81 height 26
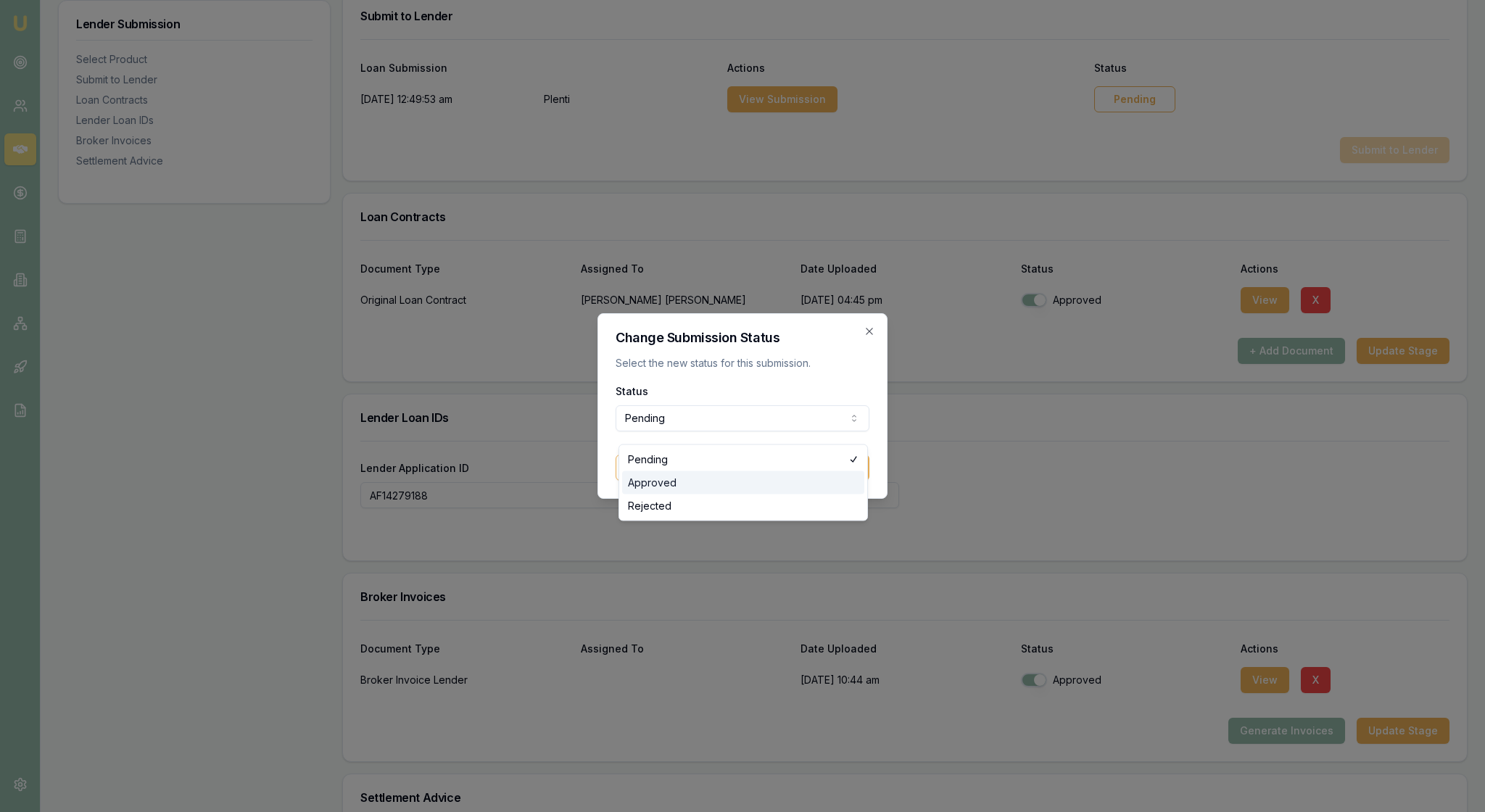
select select "APPROVED"
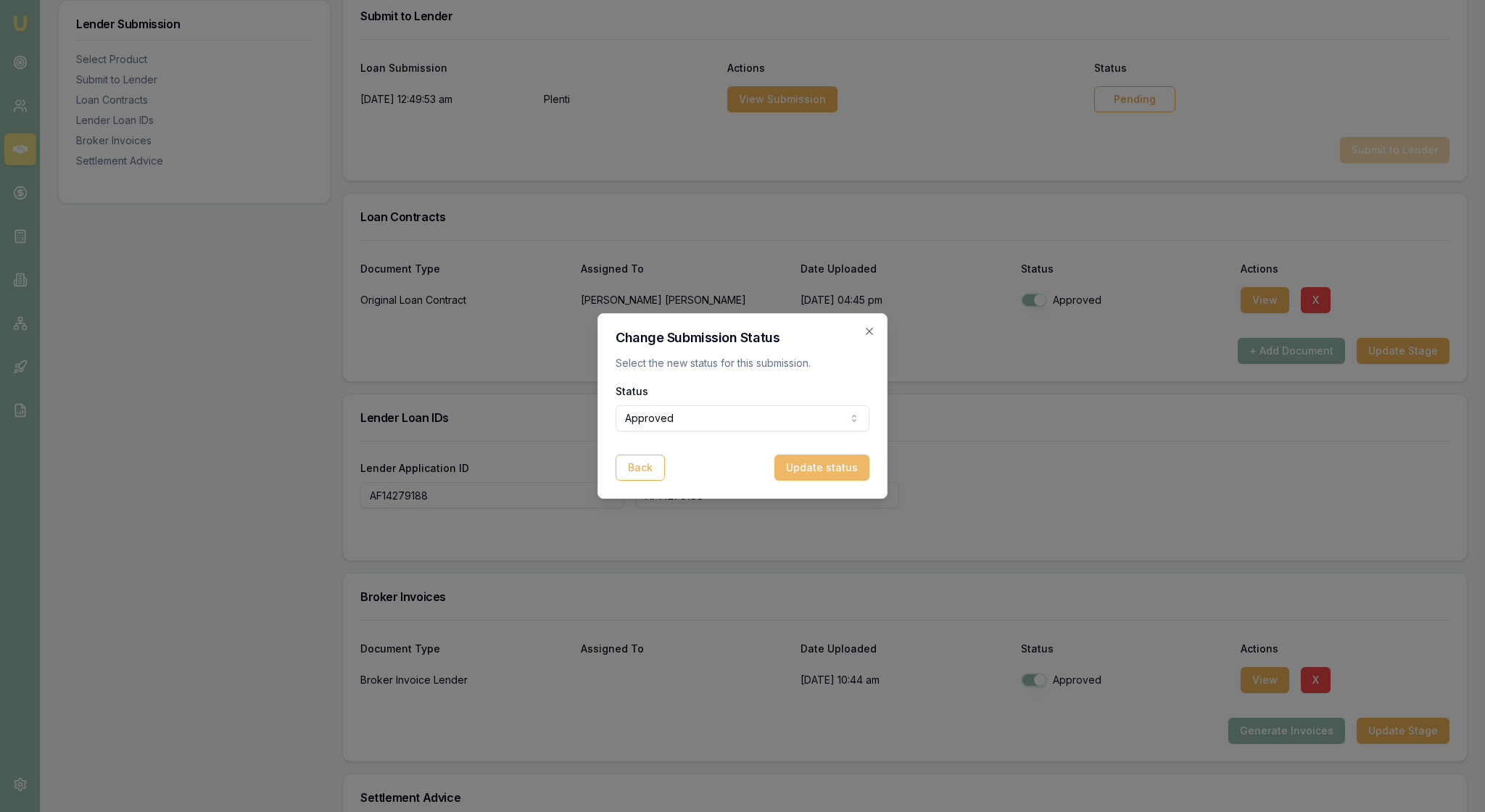
click at [828, 479] on button "Update status" at bounding box center [821, 467] width 95 height 26
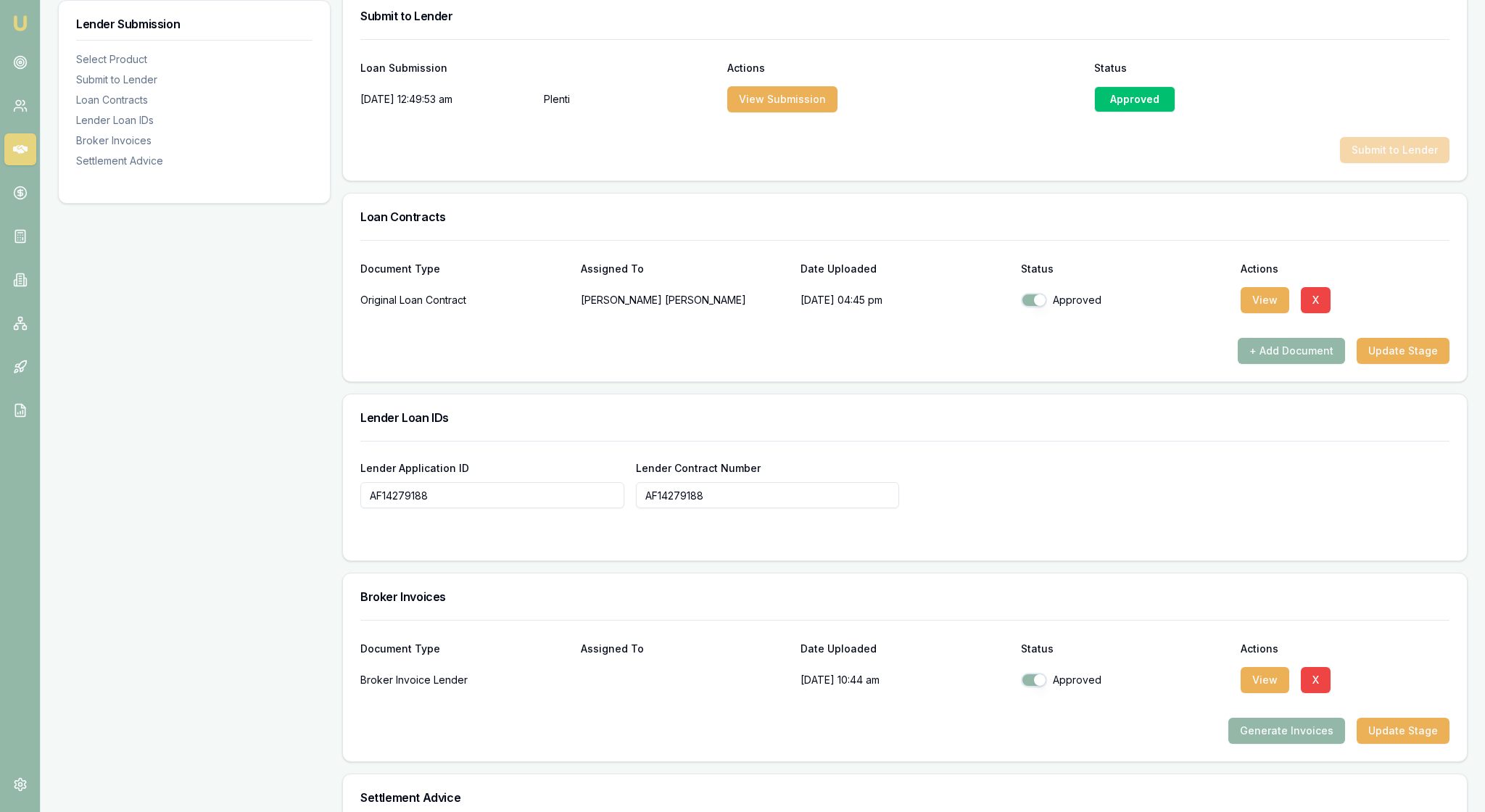
click at [1212, 163] on div "Submit to Lender" at bounding box center [905, 150] width 1089 height 26
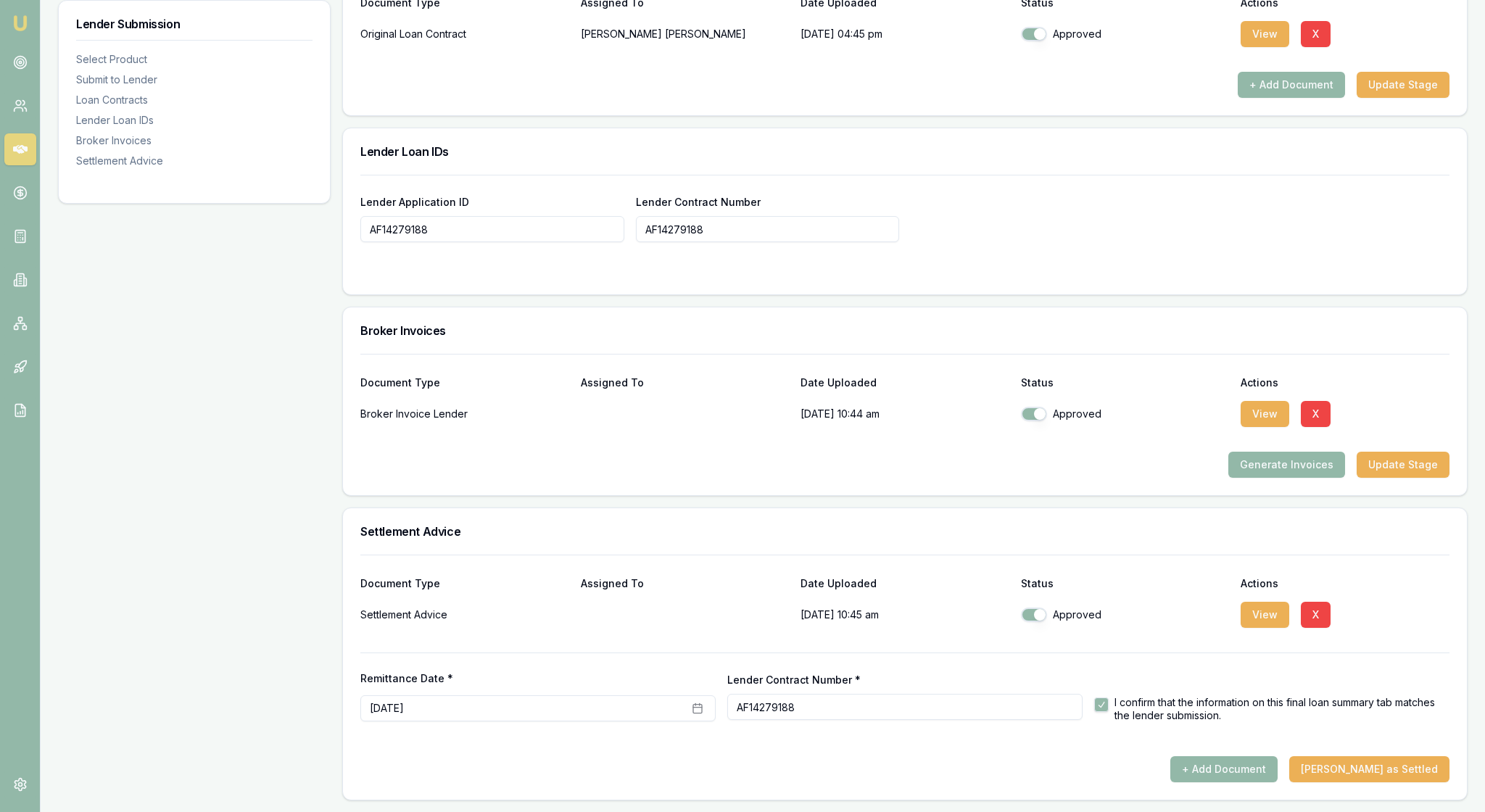
scroll to position [1253, 0]
click at [1394, 756] on button "[PERSON_NAME] as Settled" at bounding box center [1370, 769] width 160 height 26
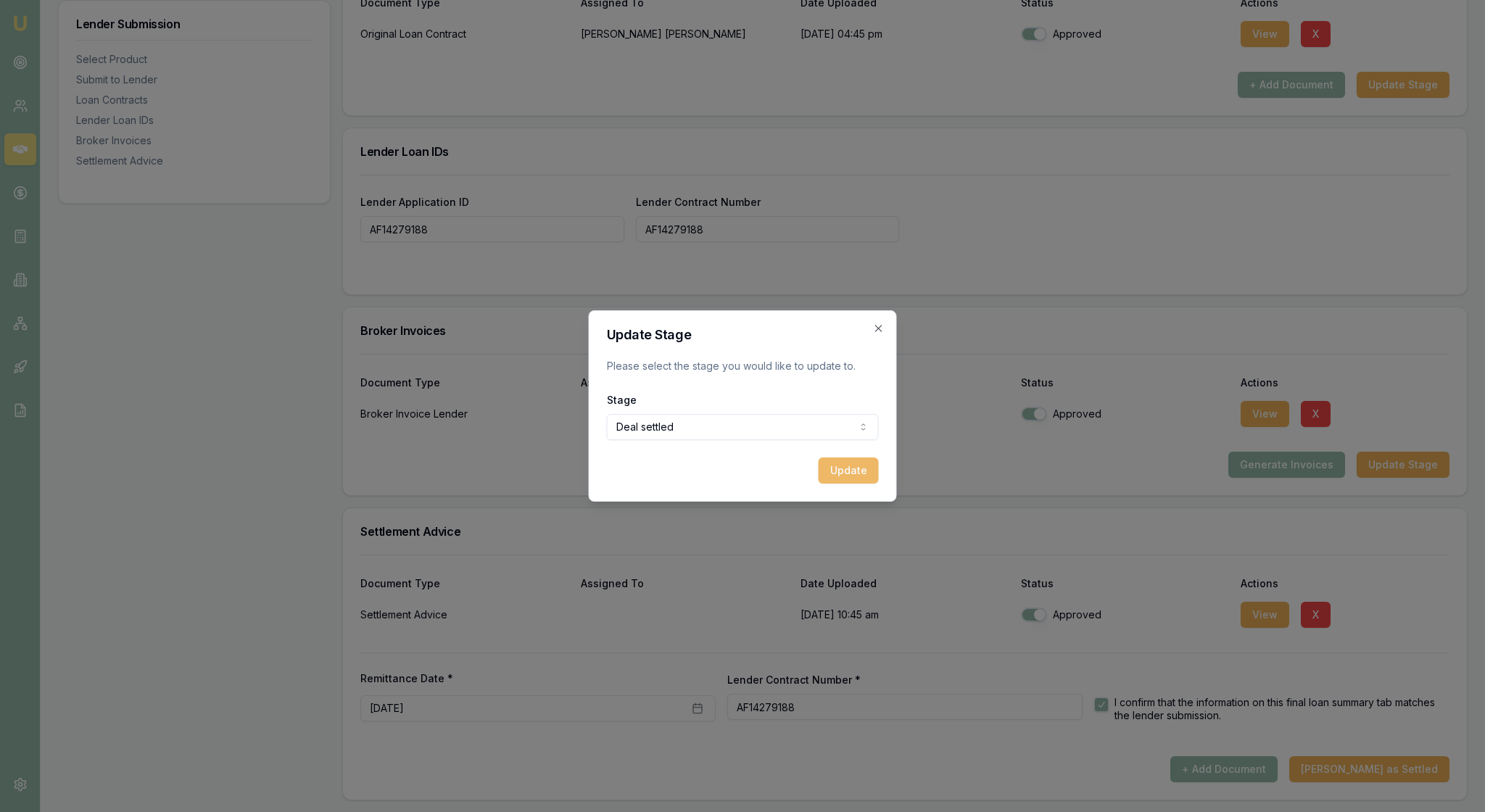
click at [849, 484] on button "Update" at bounding box center [850, 470] width 61 height 26
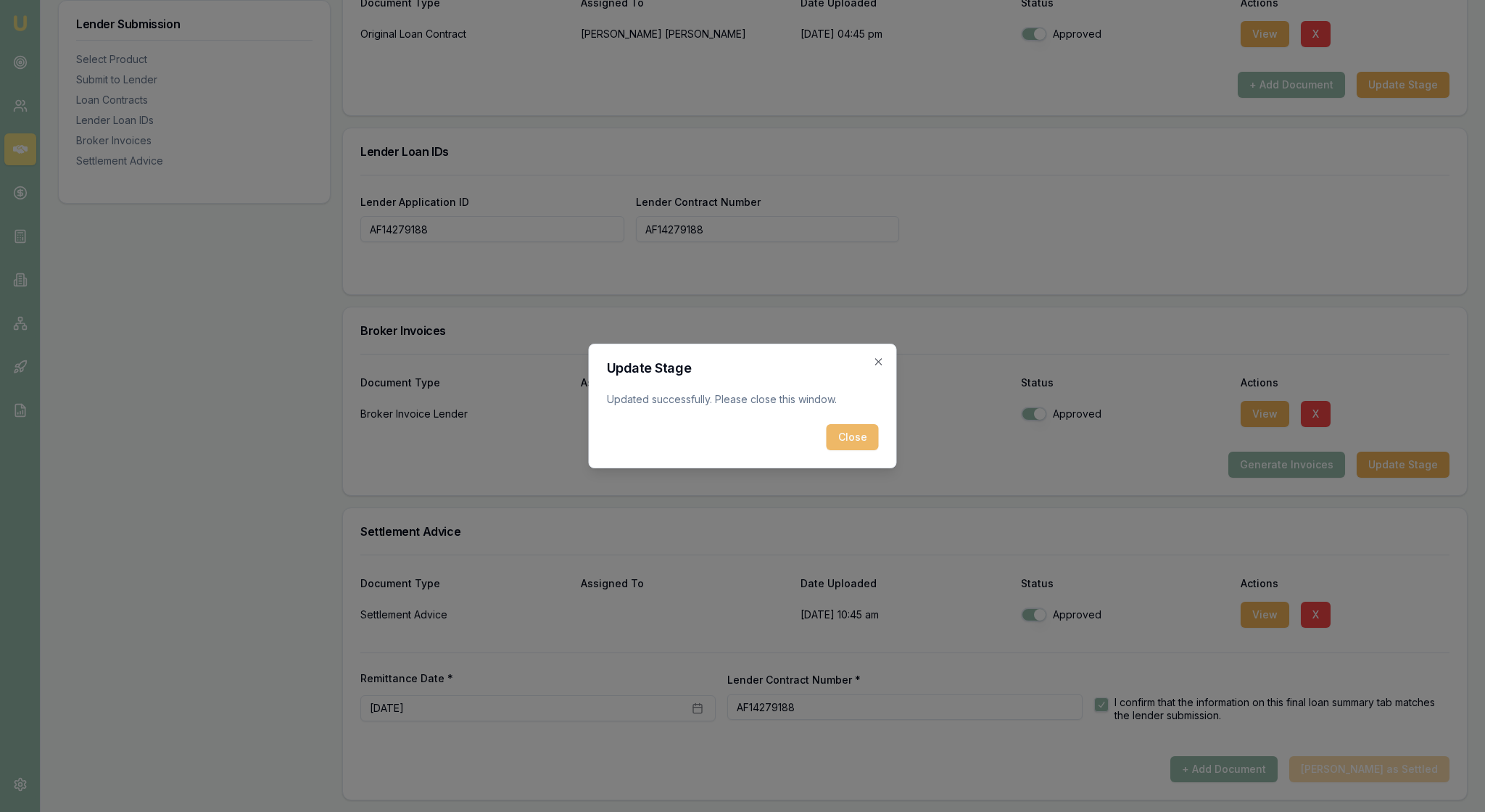
click at [846, 450] on button "Close" at bounding box center [852, 437] width 52 height 26
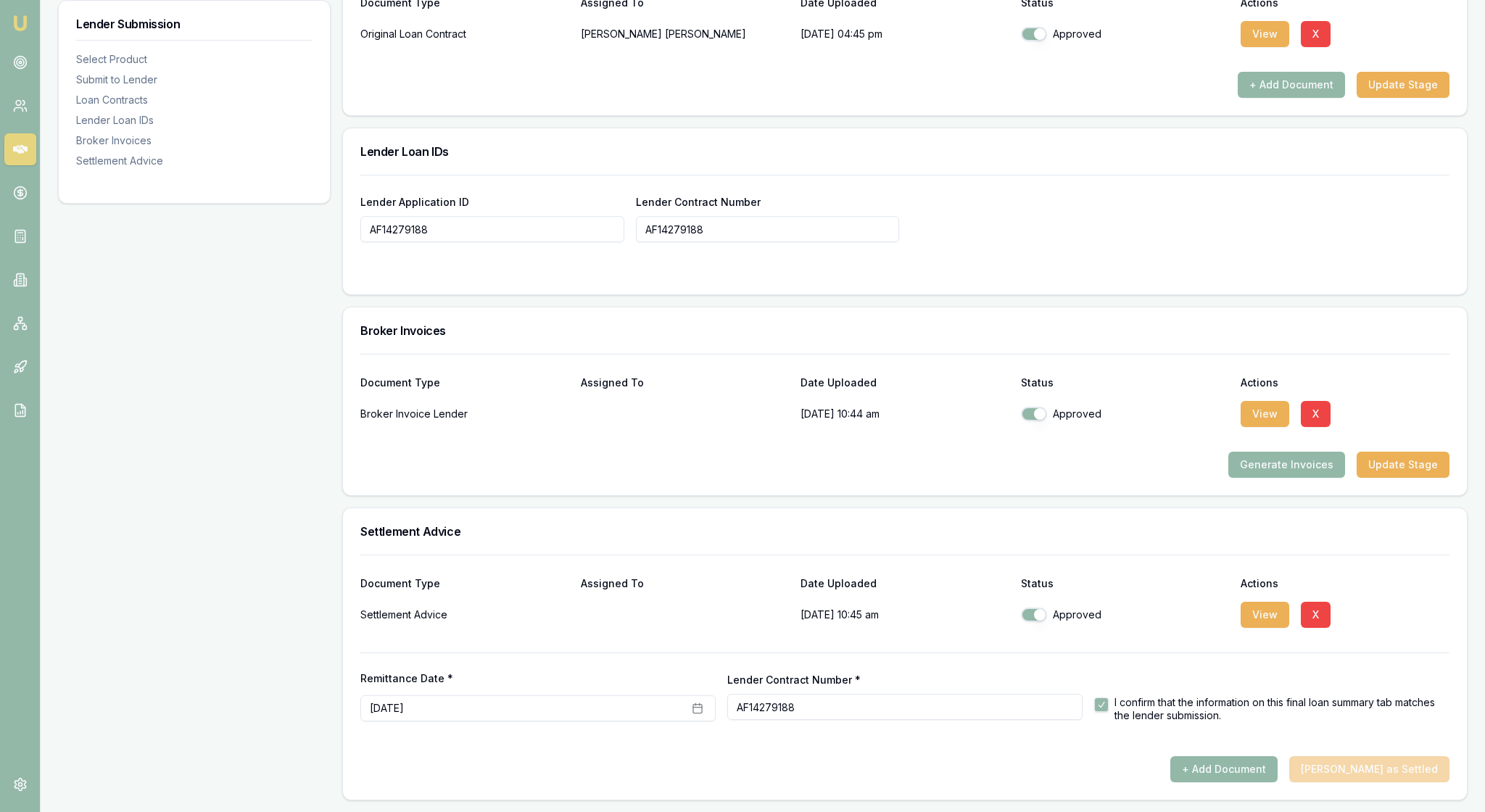
click at [274, 355] on div "Lender Submission Select Product Submit to Lender Loan Contracts Lender Loan ID…" at bounding box center [194, 5] width 273 height 1591
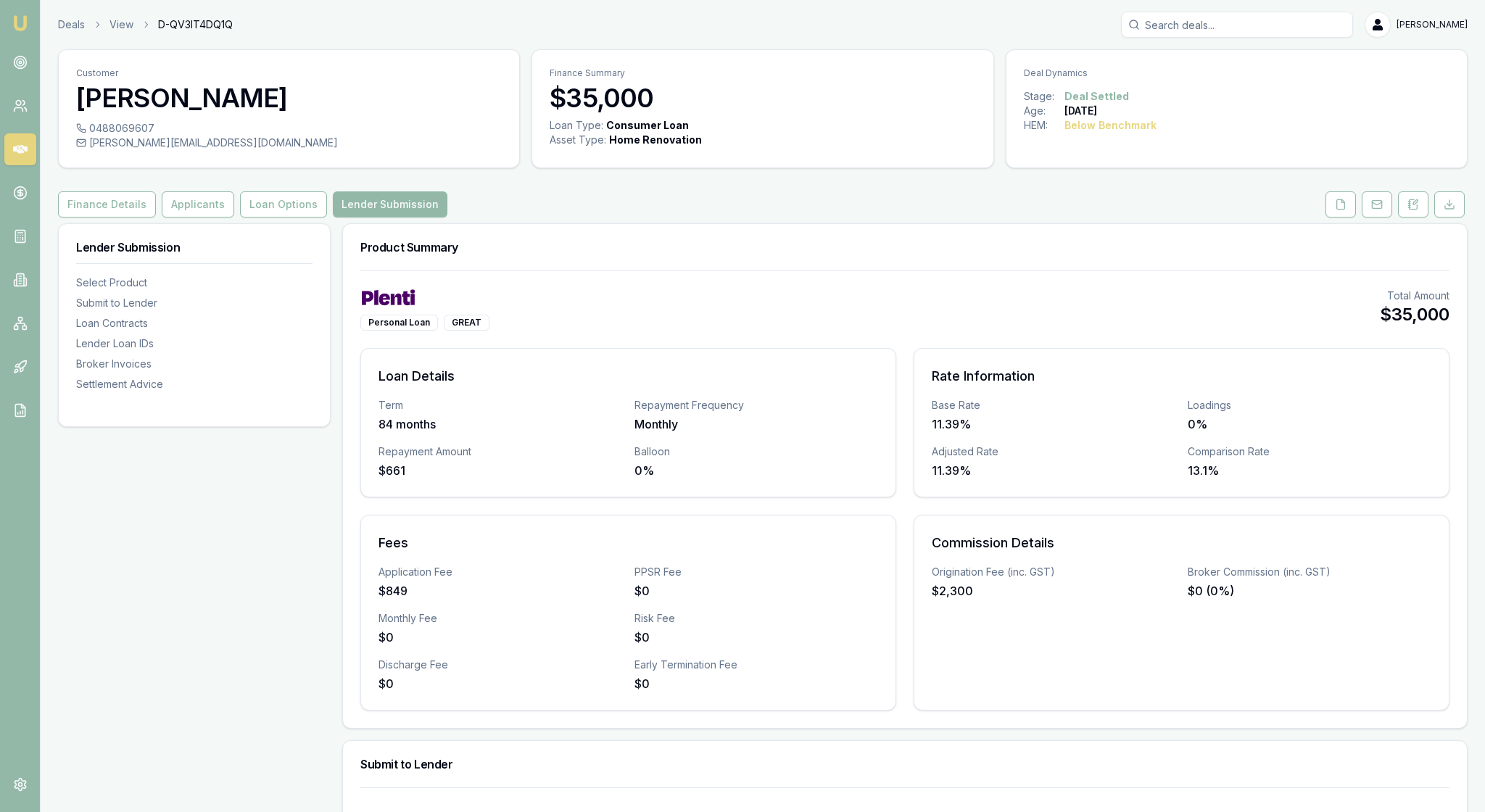
scroll to position [0, 0]
click at [27, 69] on icon at bounding box center [20, 62] width 15 height 15
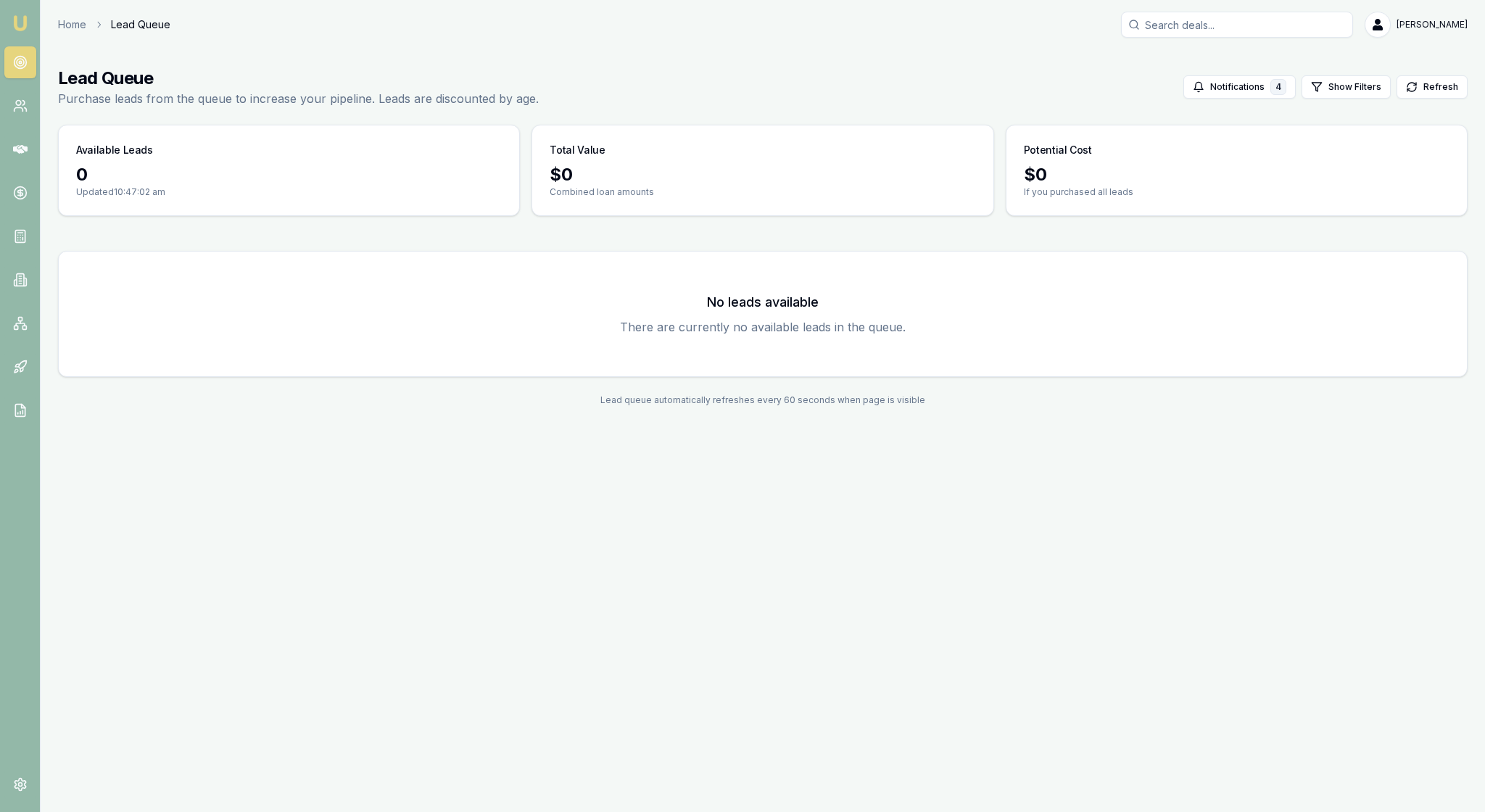
click at [26, 24] on img at bounding box center [21, 23] width 18 height 18
